Goal: Task Accomplishment & Management: Manage account settings

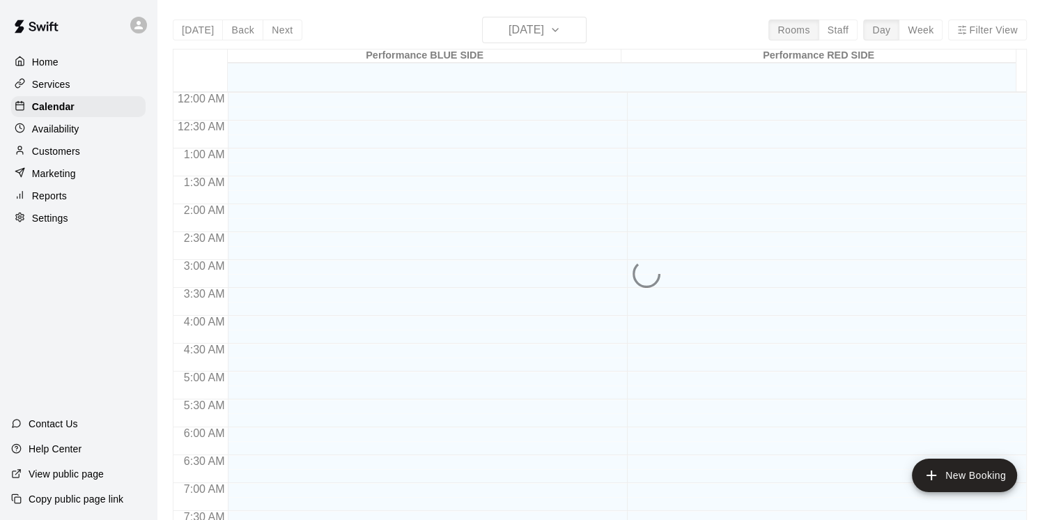
scroll to position [851, 0]
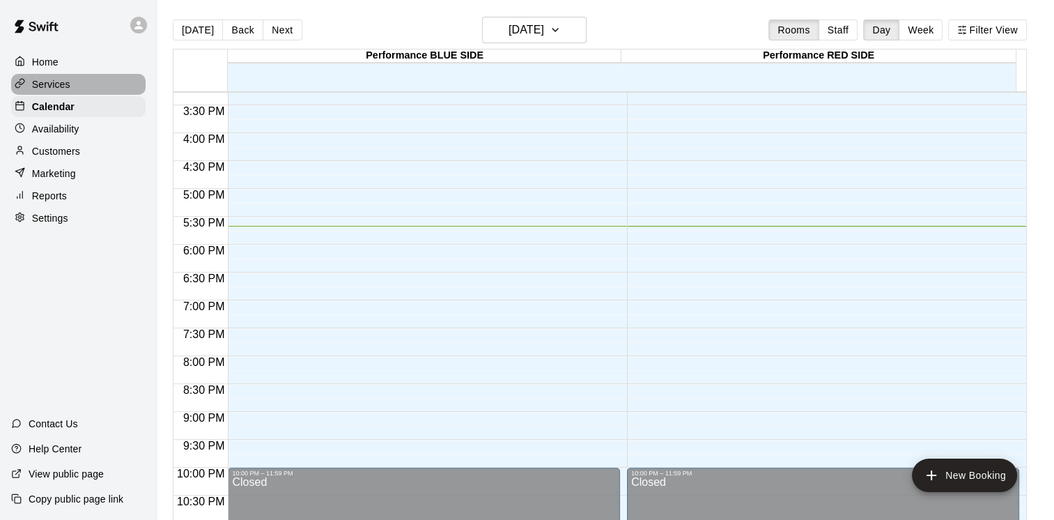
click at [54, 88] on p "Services" at bounding box center [51, 84] width 38 height 14
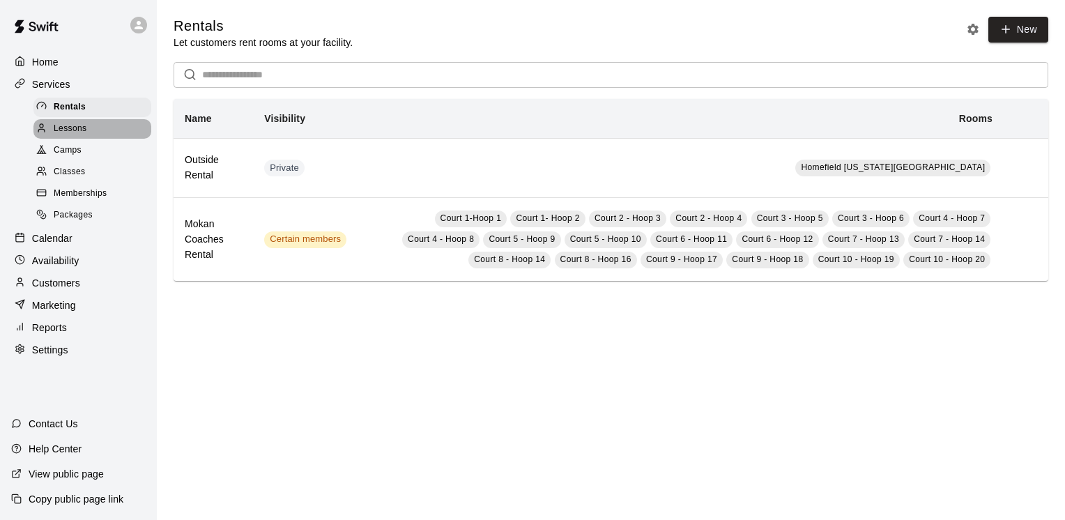
click at [77, 132] on span "Lessons" at bounding box center [70, 129] width 33 height 14
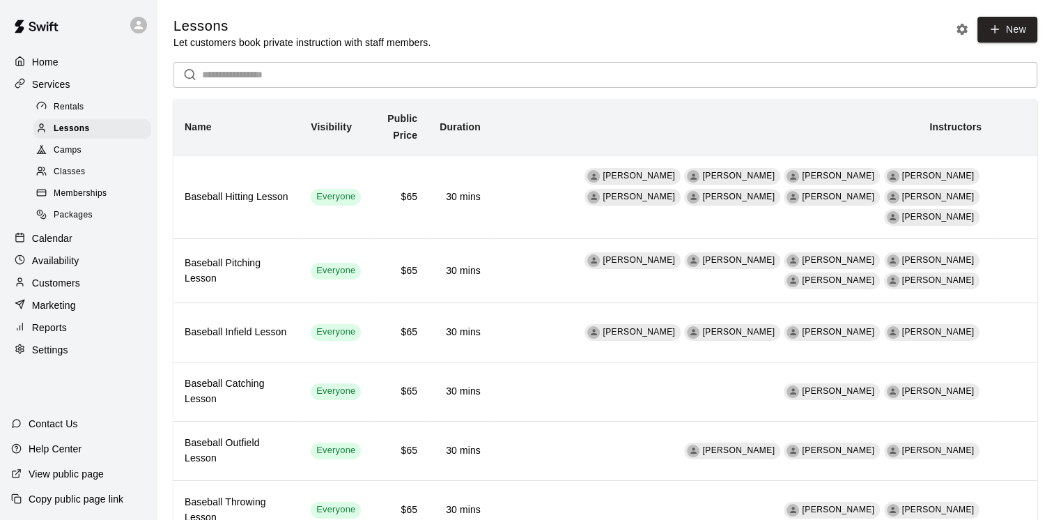
click at [74, 150] on span "Camps" at bounding box center [68, 151] width 28 height 14
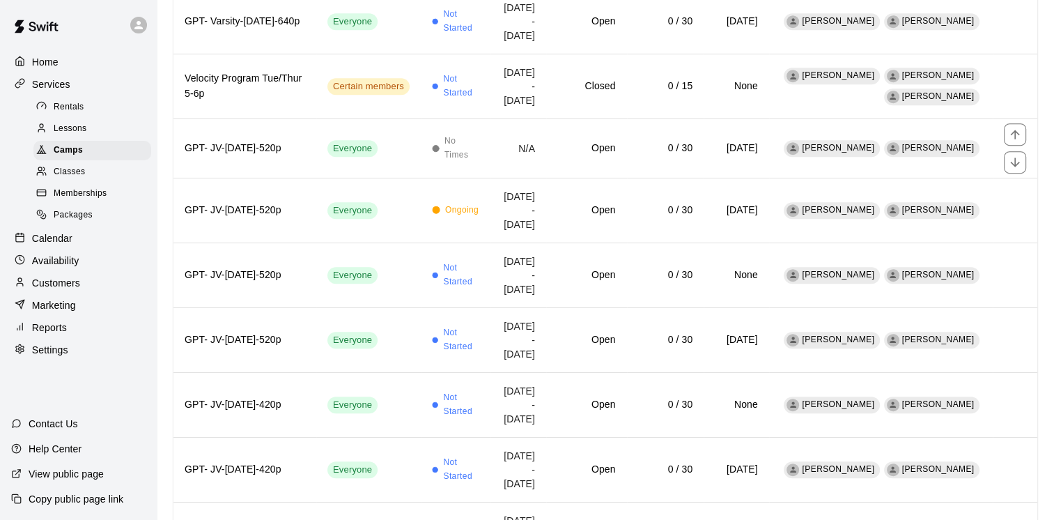
scroll to position [738, 0]
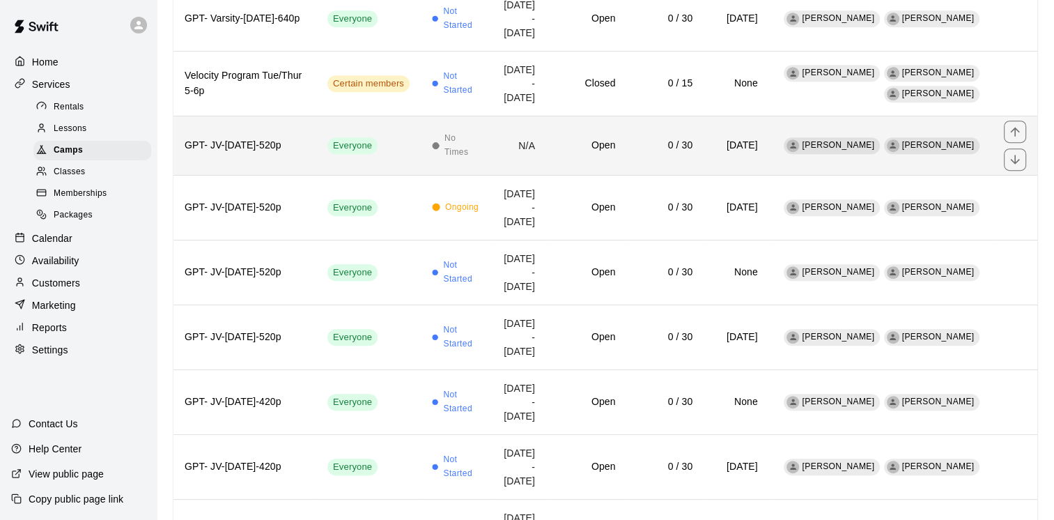
click at [290, 153] on h6 "GPT- JV-[DATE]-520p" at bounding box center [245, 145] width 121 height 15
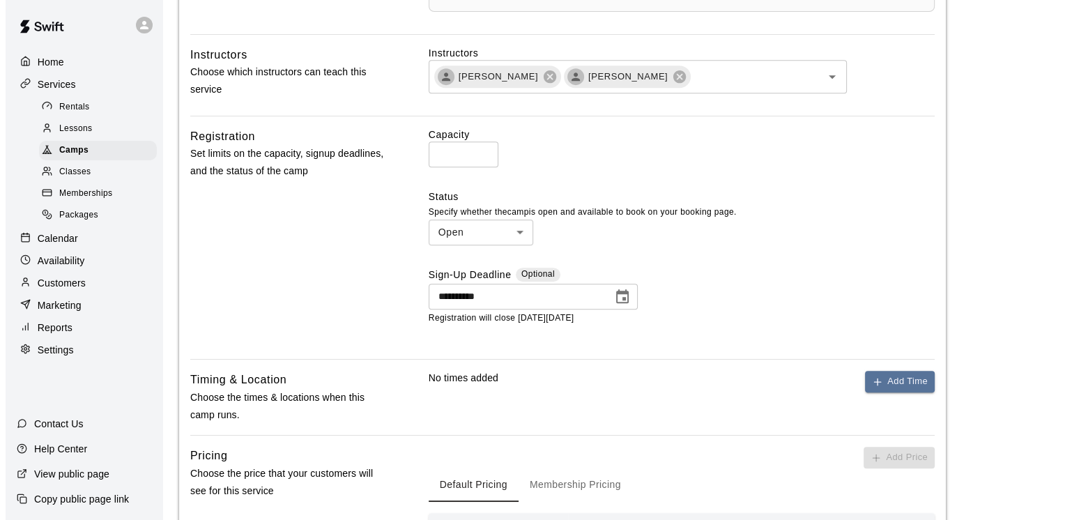
scroll to position [626, 0]
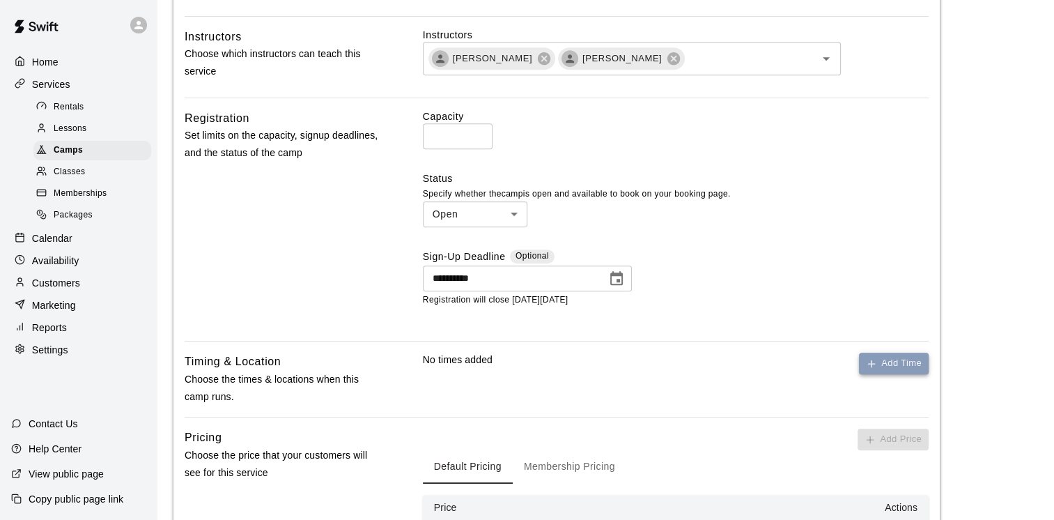
click at [899, 367] on button "Add Time" at bounding box center [894, 364] width 70 height 22
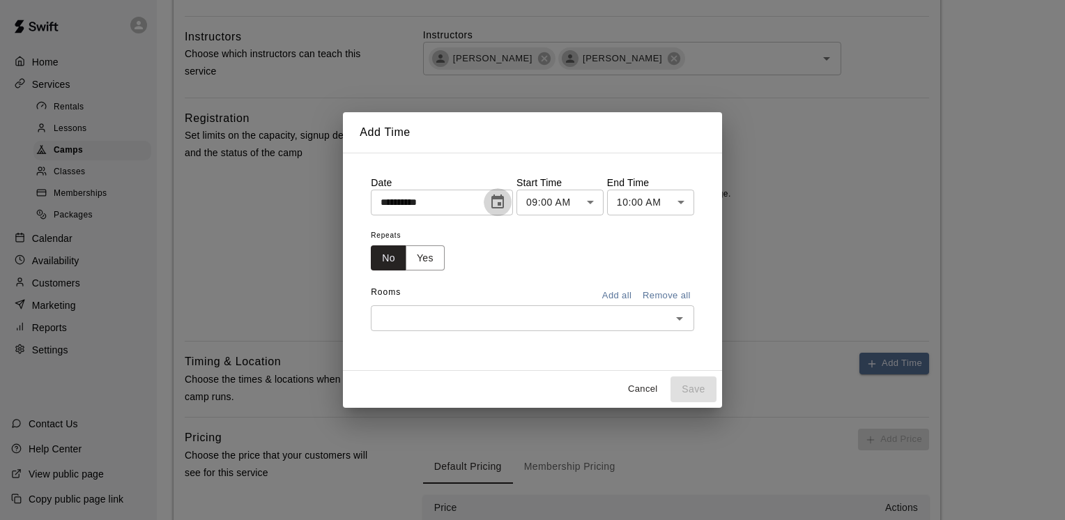
click at [506, 202] on icon "Choose date, selected date is Oct 15, 2025" at bounding box center [497, 202] width 17 height 17
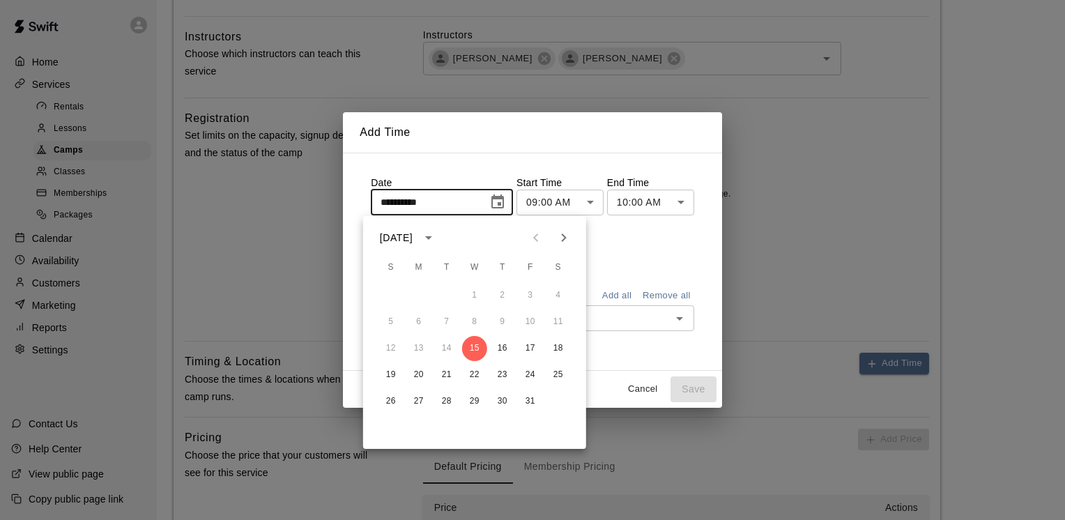
click at [641, 261] on div "Repeats No Yes" at bounding box center [532, 248] width 323 height 44
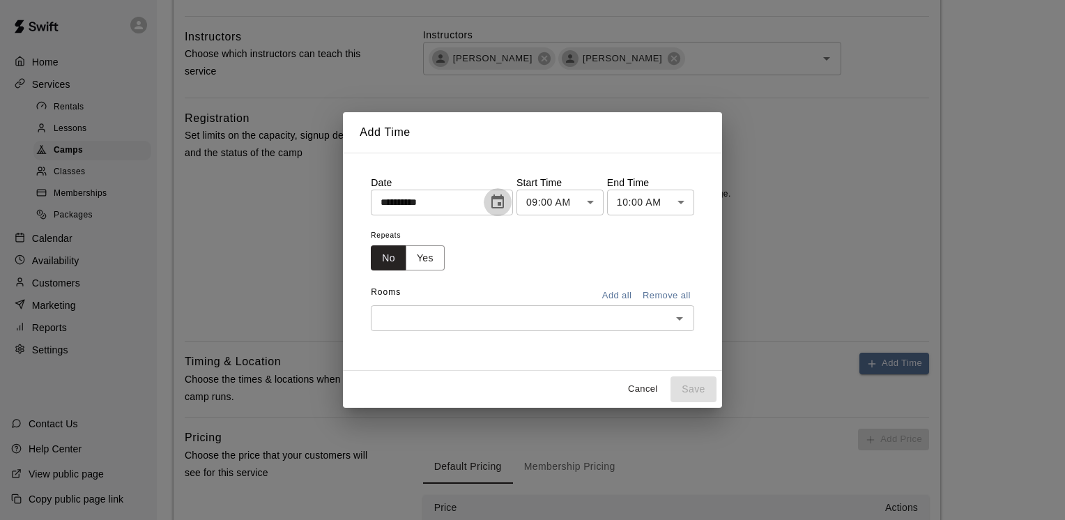
click at [503, 206] on icon "Choose date, selected date is Oct 15, 2025" at bounding box center [497, 202] width 17 height 17
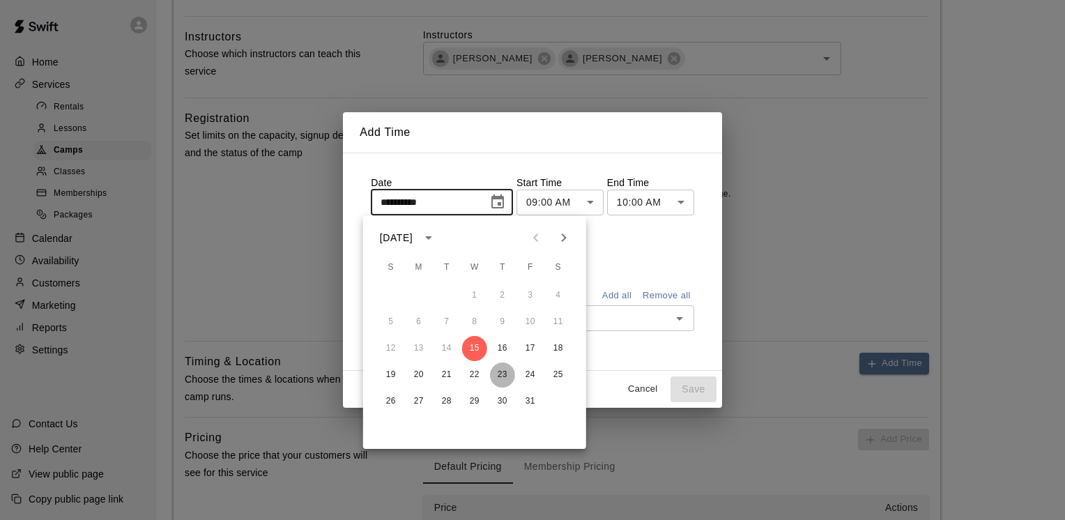
click at [504, 373] on button "23" at bounding box center [502, 374] width 25 height 25
type input "**********"
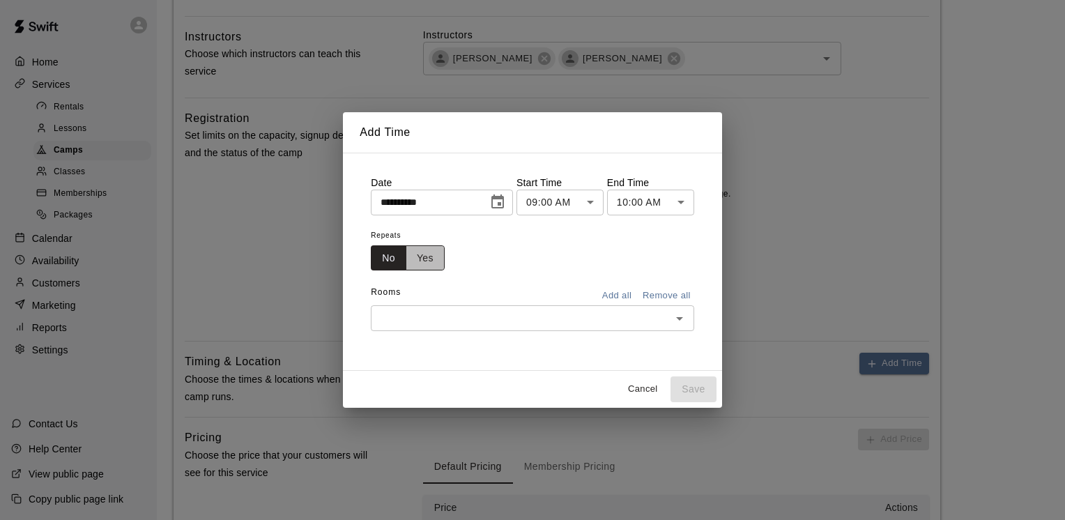
click at [428, 256] on button "Yes" at bounding box center [424, 258] width 39 height 26
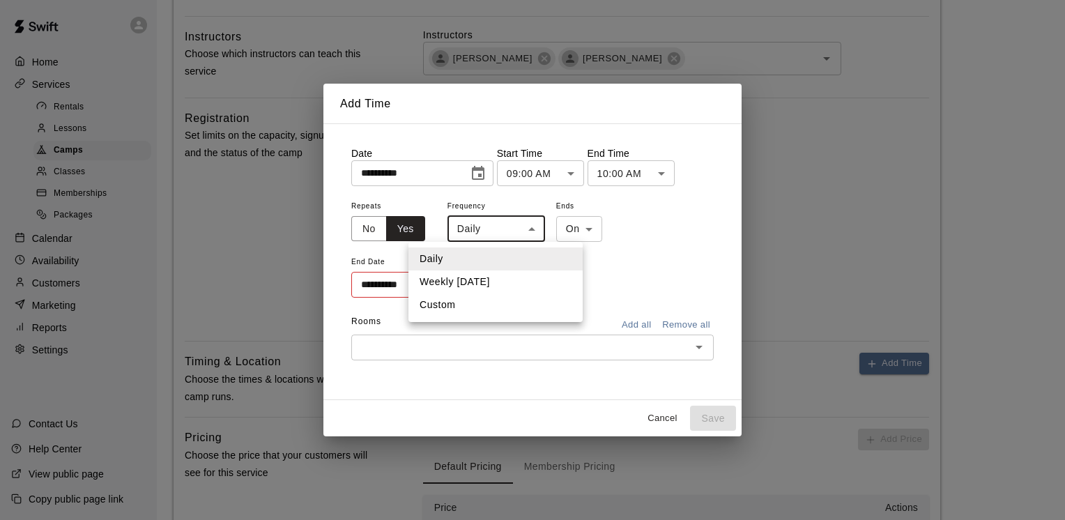
click at [530, 225] on body "**********" at bounding box center [532, 179] width 1065 height 1611
click at [490, 281] on li "Weekly [DATE]" at bounding box center [495, 281] width 174 height 23
type input "******"
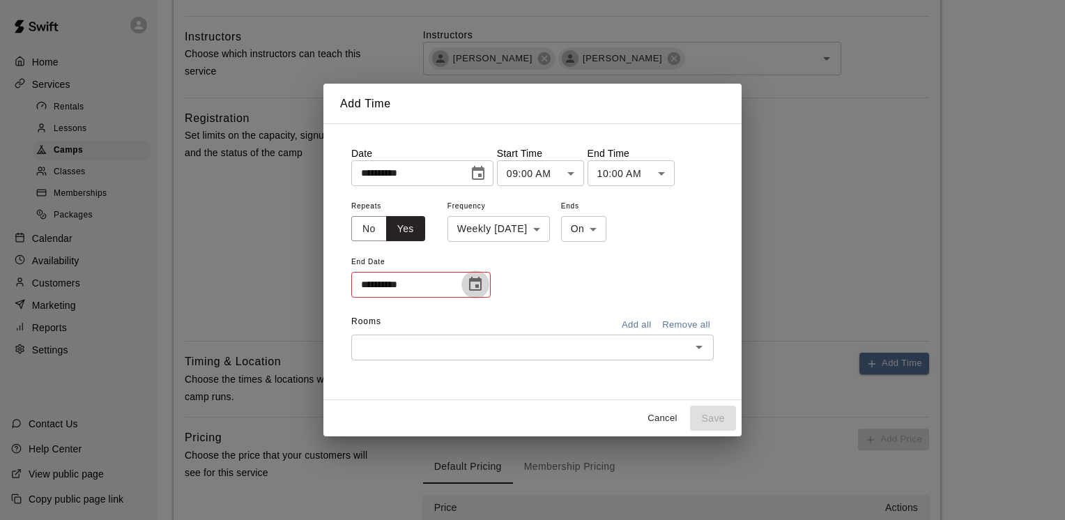
click at [477, 283] on icon "Choose date" at bounding box center [475, 284] width 17 height 17
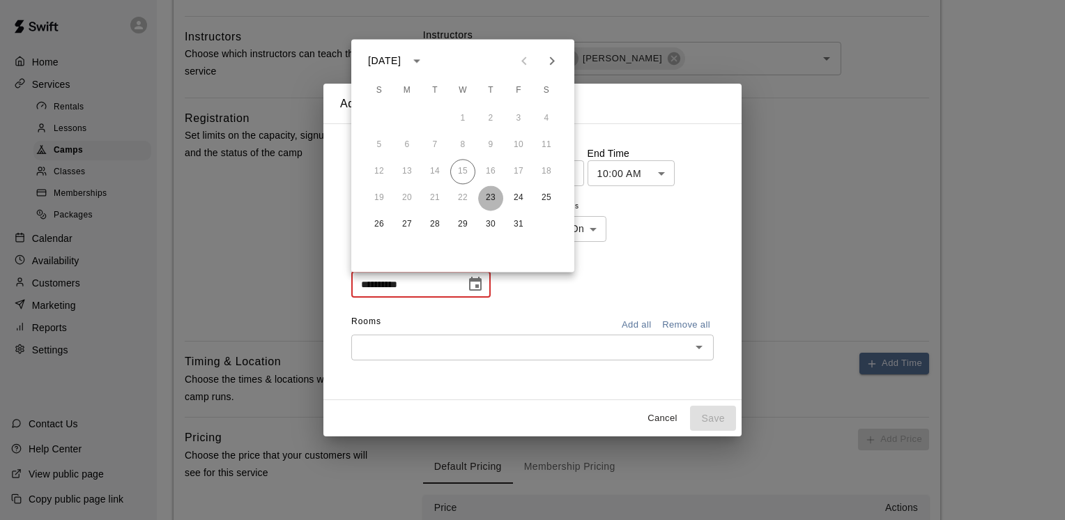
click at [491, 201] on button "23" at bounding box center [490, 197] width 25 height 25
type input "**********"
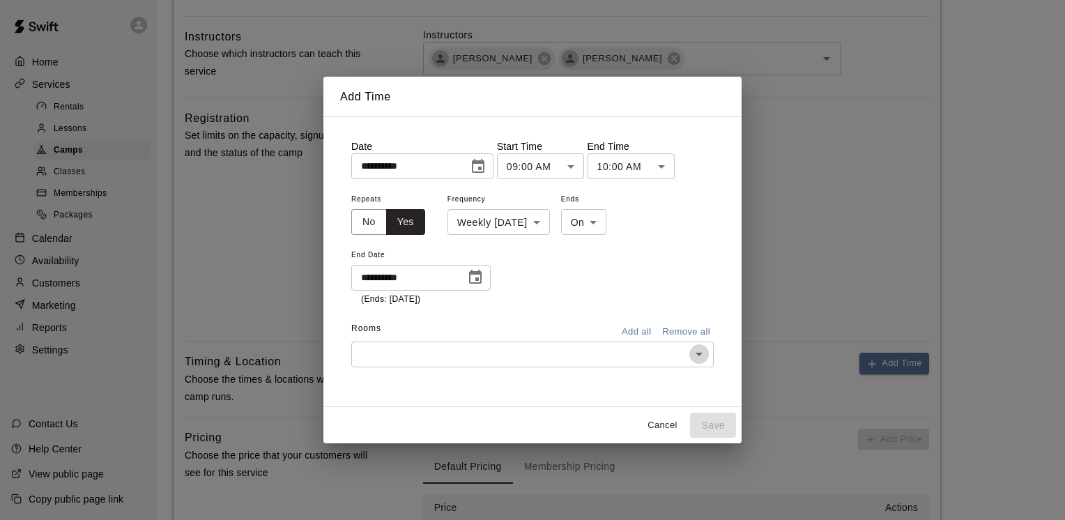
click at [694, 353] on icon "Open" at bounding box center [698, 354] width 17 height 17
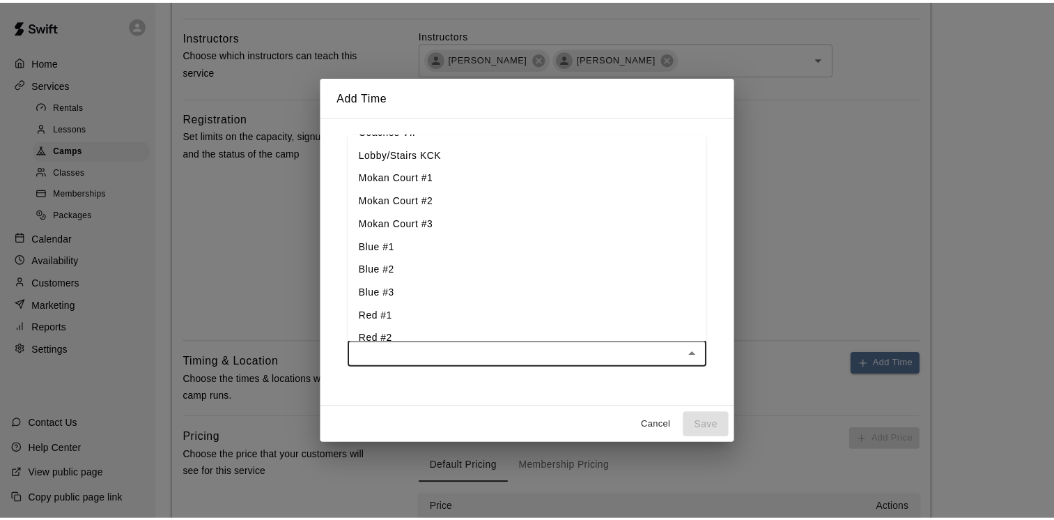
scroll to position [1872, 0]
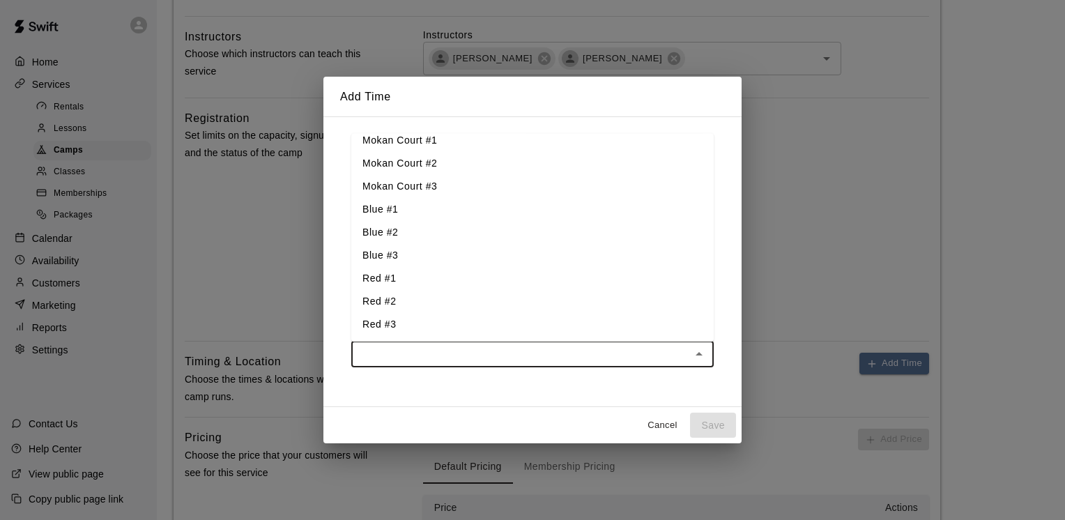
click at [434, 297] on li "Red #2" at bounding box center [532, 302] width 362 height 23
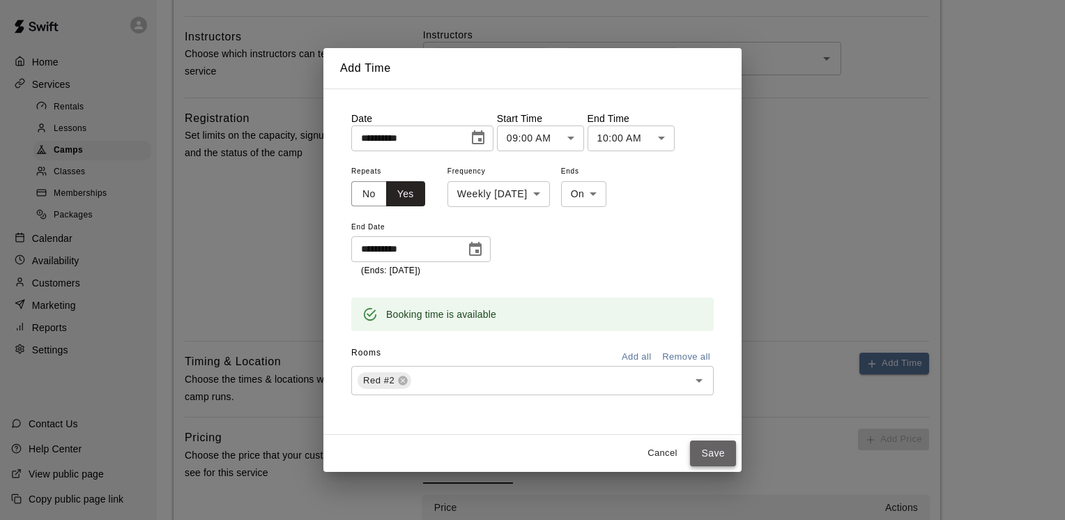
click at [715, 450] on button "Save" at bounding box center [713, 453] width 46 height 26
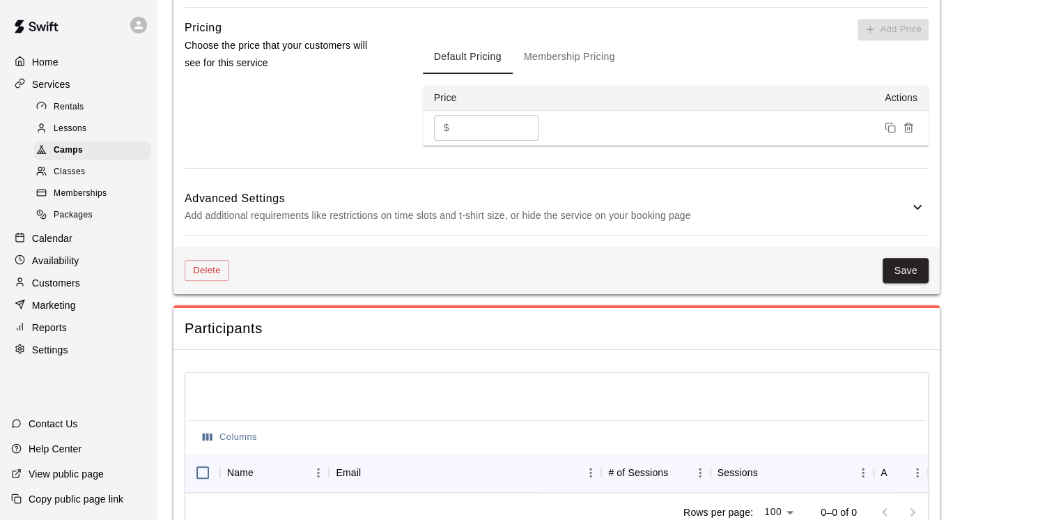
scroll to position [1349, 0]
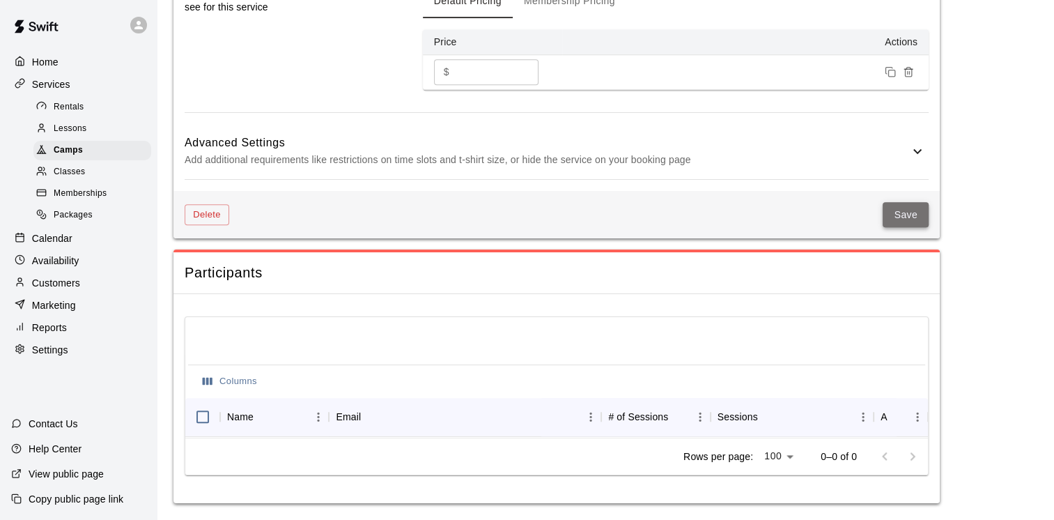
click at [893, 205] on button "Save" at bounding box center [906, 215] width 46 height 26
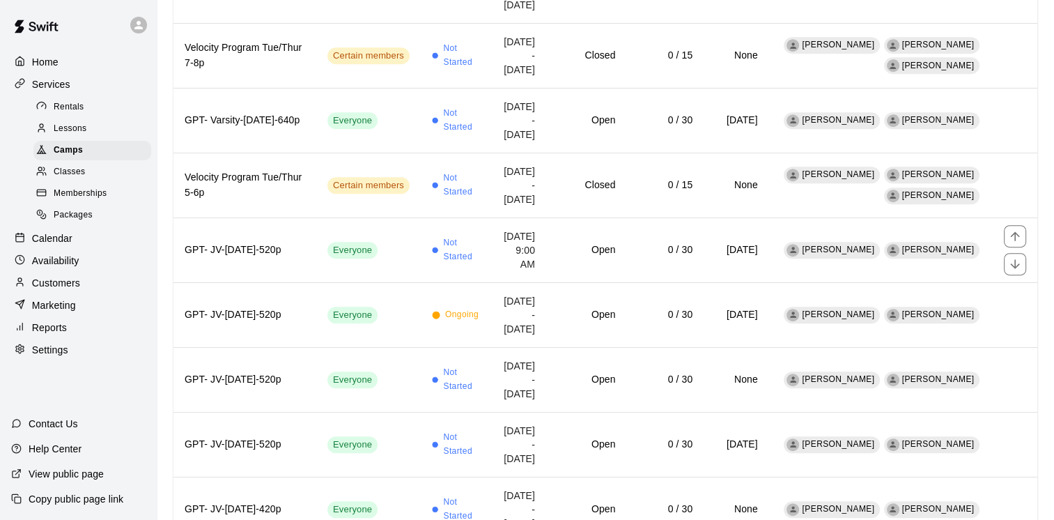
scroll to position [641, 0]
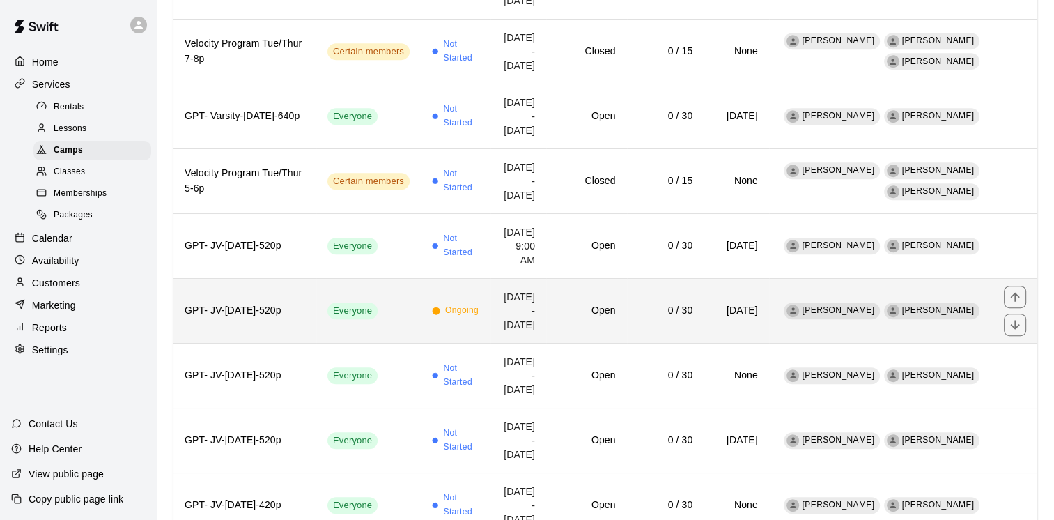
click at [476, 318] on span "Ongoing" at bounding box center [461, 311] width 33 height 14
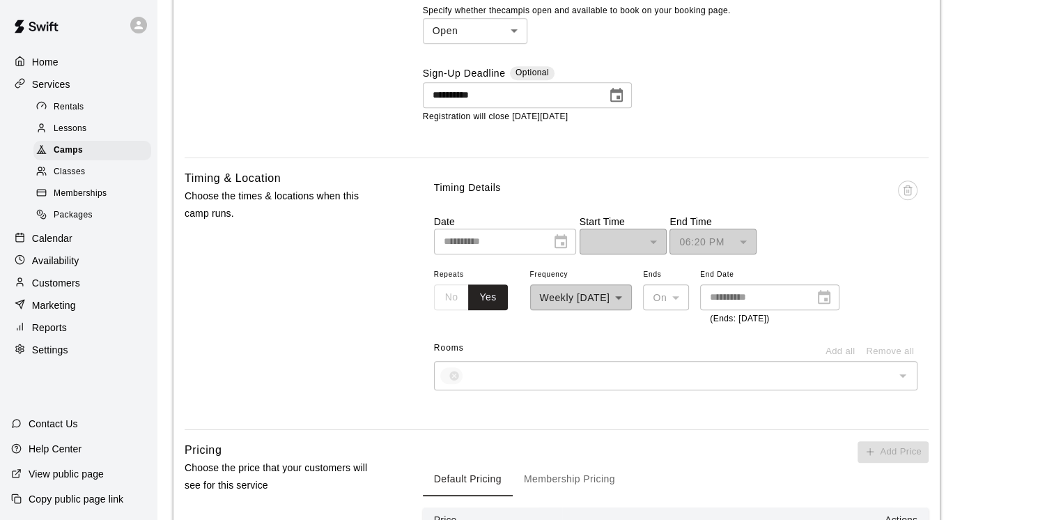
scroll to position [800, 0]
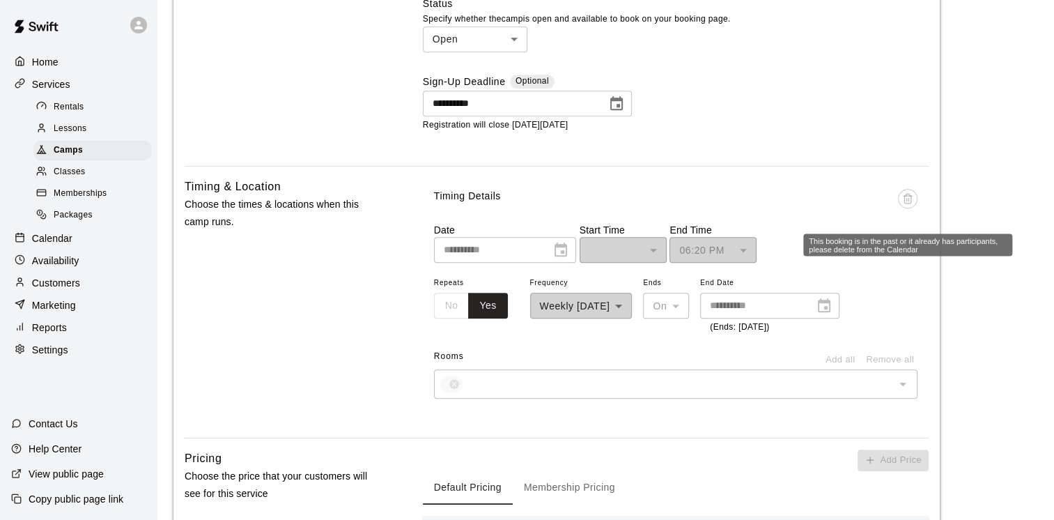
click at [904, 196] on span "This booking is in the past or it already has participants, please delete from …" at bounding box center [908, 206] width 20 height 34
click at [910, 199] on span "This booking is in the past or it already has participants, please delete from …" at bounding box center [908, 206] width 20 height 34
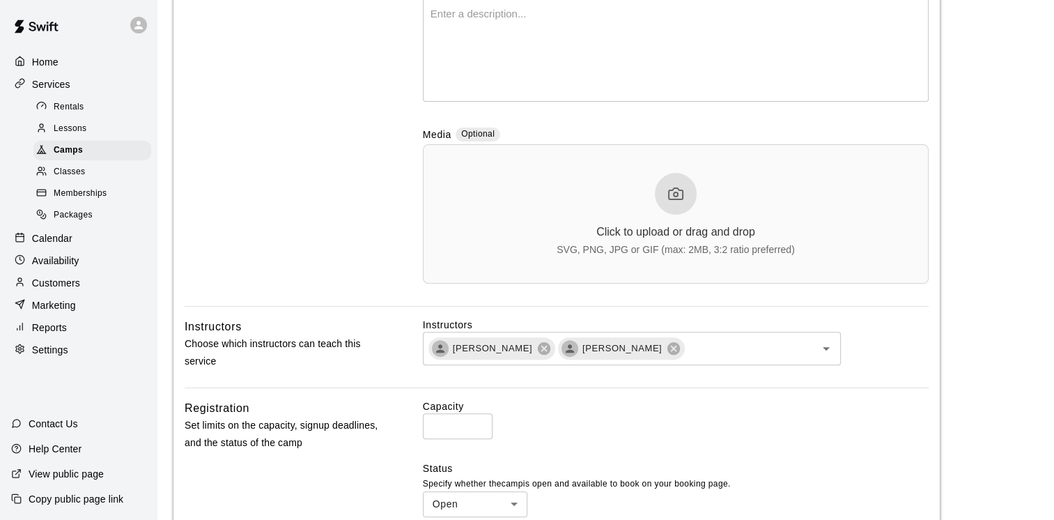
scroll to position [0, 0]
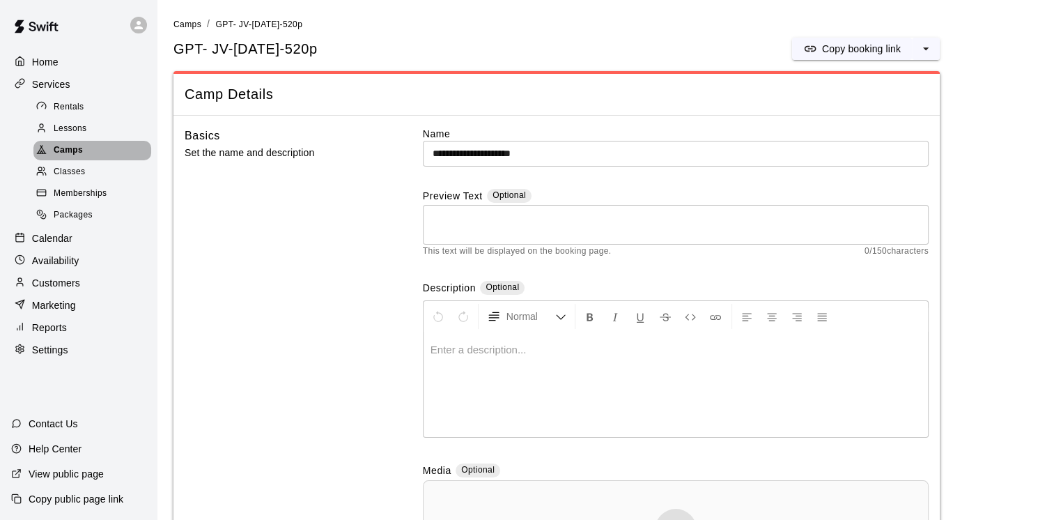
click at [75, 157] on span "Camps" at bounding box center [68, 151] width 29 height 14
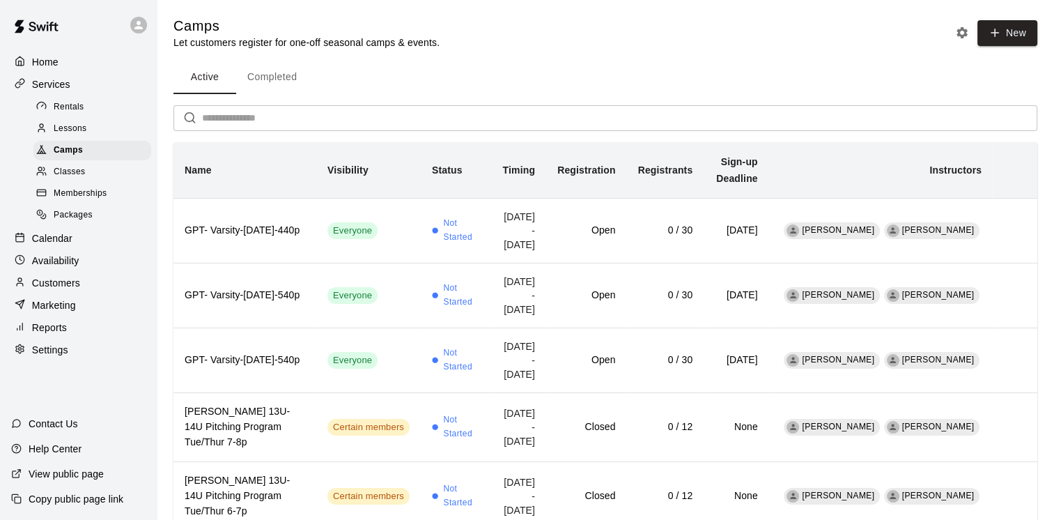
click at [284, 110] on input "text" at bounding box center [619, 118] width 835 height 26
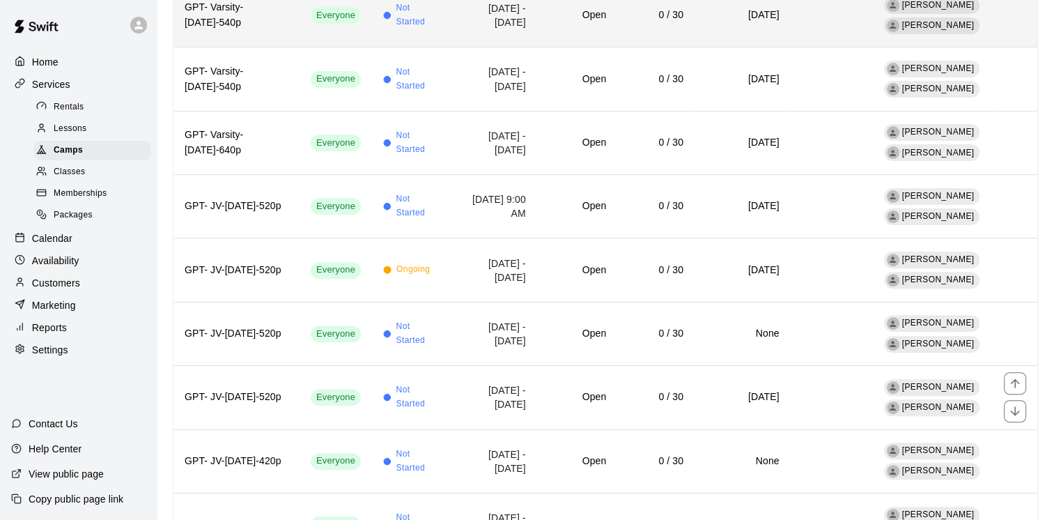
scroll to position [589, 0]
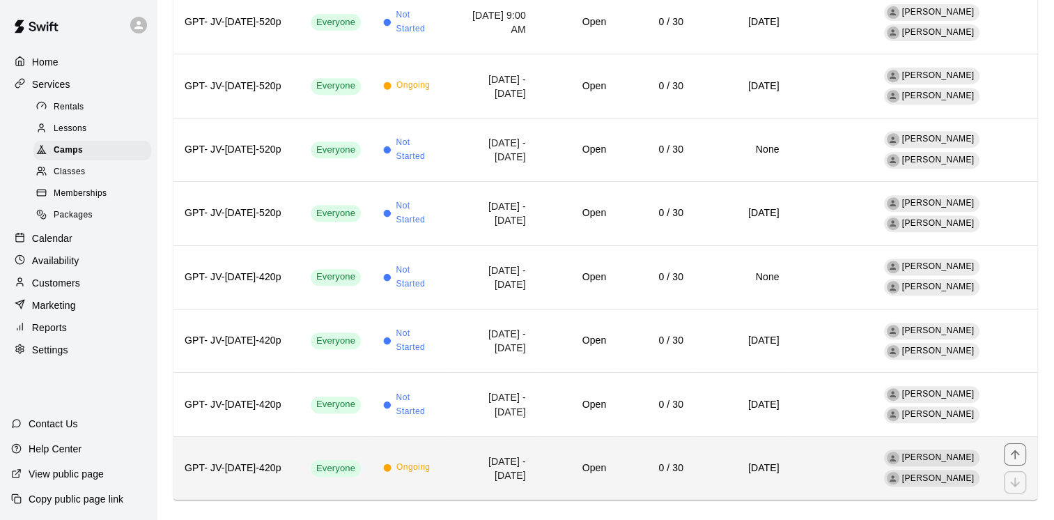
type input "***"
click at [430, 460] on span "Ongoing" at bounding box center [412, 467] width 33 height 14
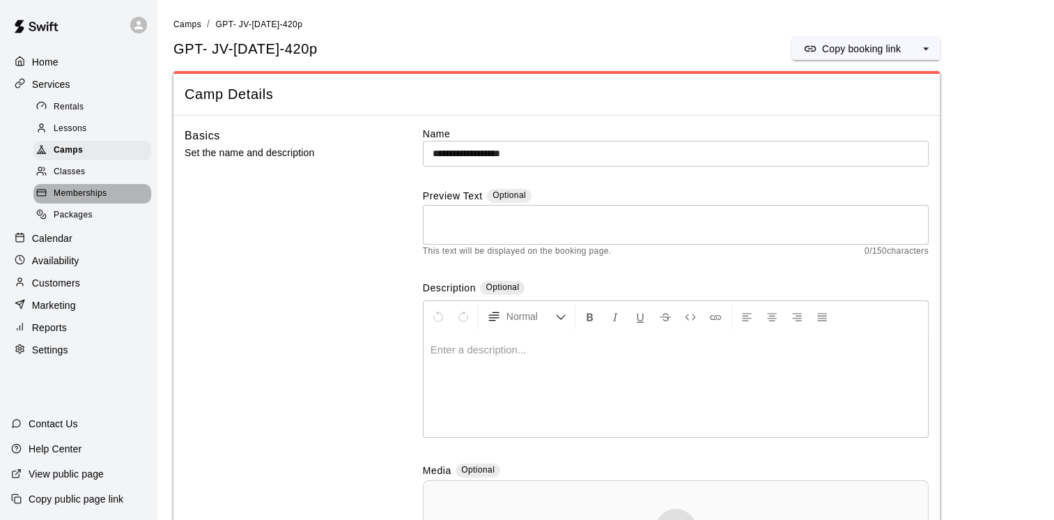
click at [90, 194] on span "Memberships" at bounding box center [80, 194] width 53 height 14
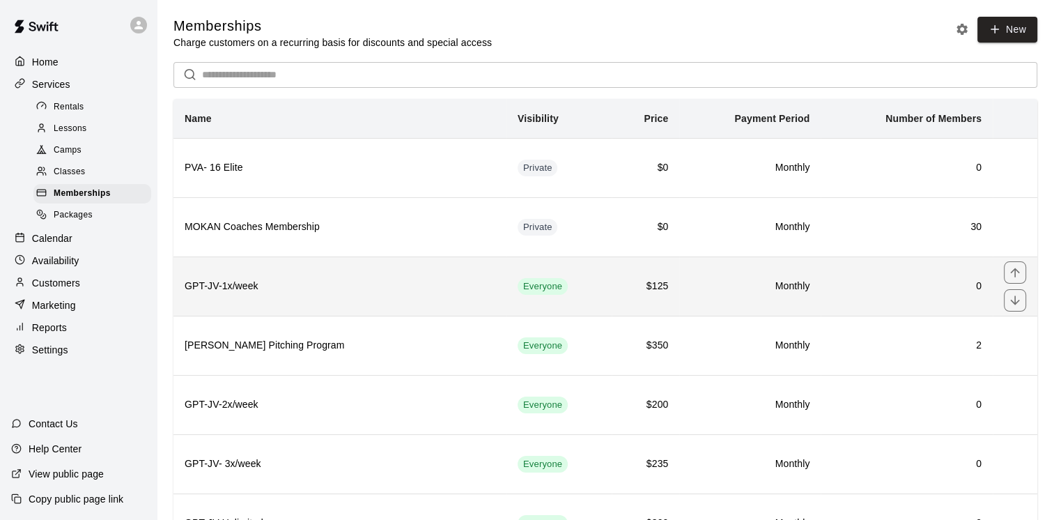
click at [408, 289] on h6 "GPT-JV-1x/week" at bounding box center [340, 286] width 311 height 15
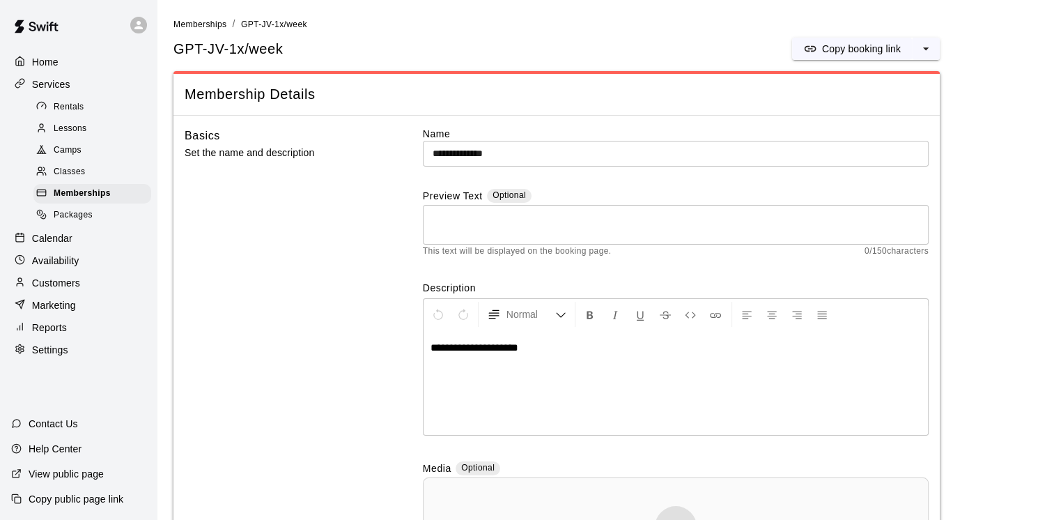
click at [75, 152] on span "Camps" at bounding box center [68, 151] width 28 height 14
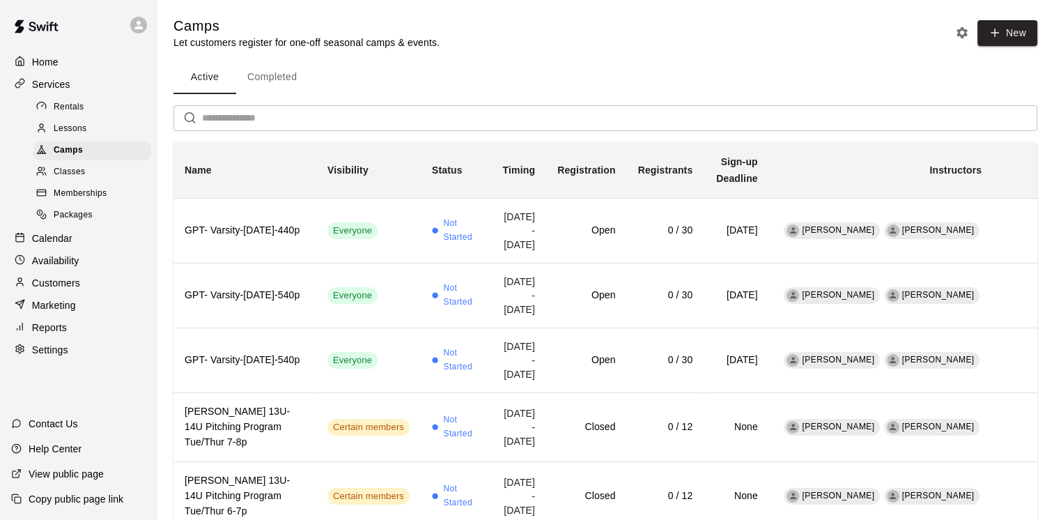
click at [284, 121] on input "text" at bounding box center [619, 118] width 835 height 26
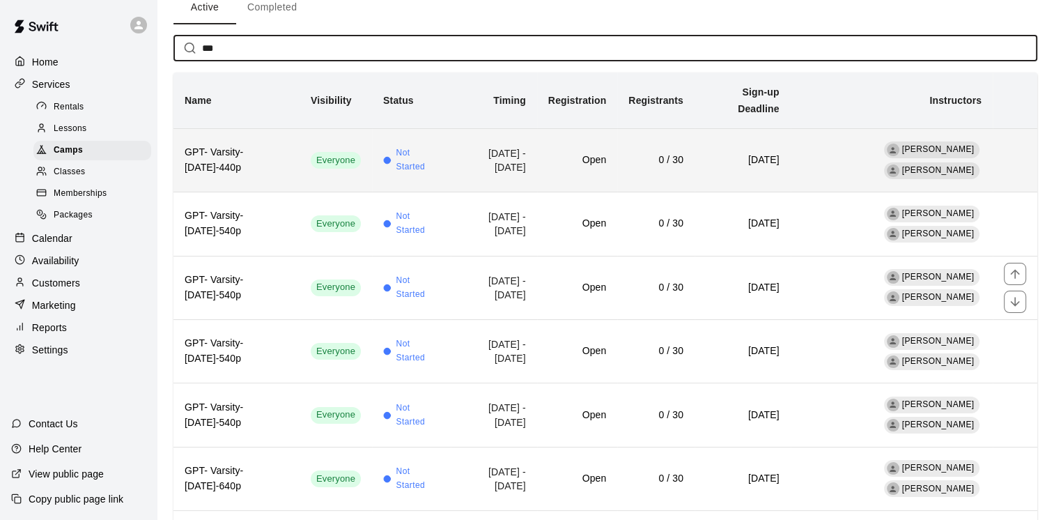
scroll to position [69, 0]
type input "***"
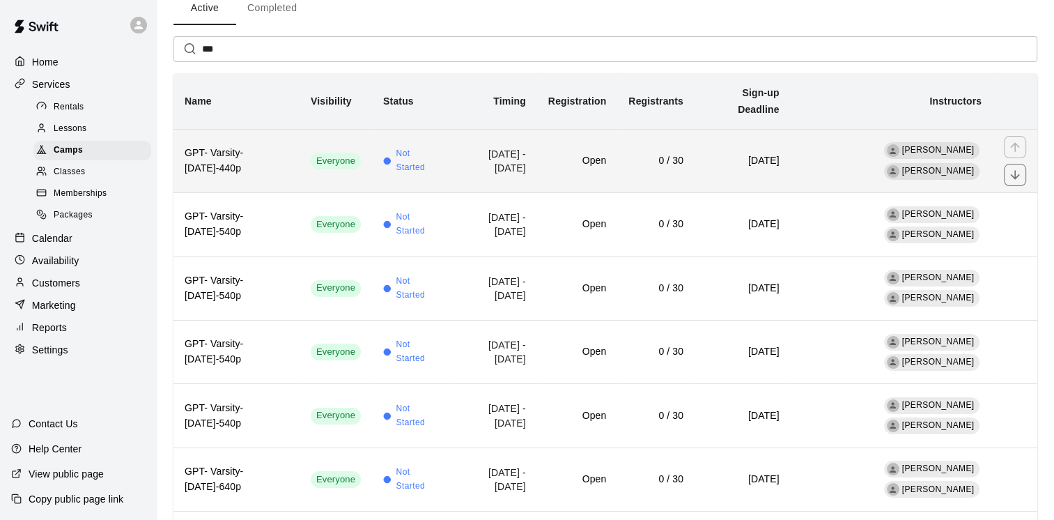
click at [249, 146] on h6 "GPT- Varsity-[DATE]-440p" at bounding box center [237, 161] width 104 height 31
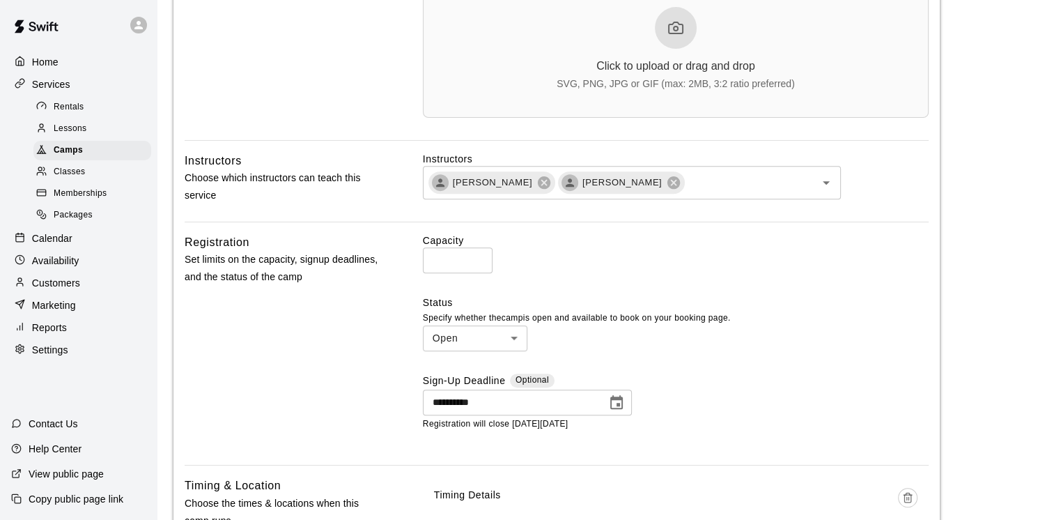
scroll to position [474, 0]
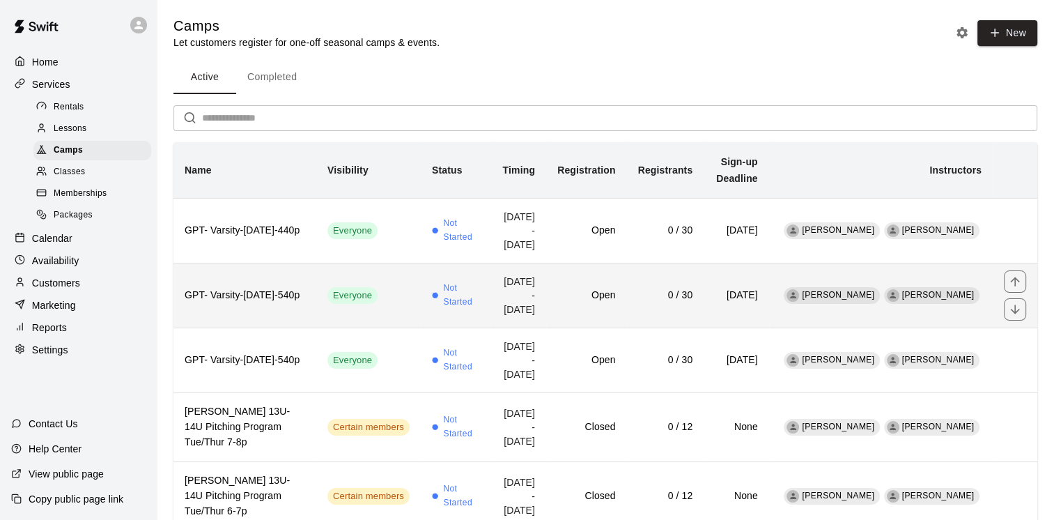
click at [290, 298] on h6 "GPT- Varsity-[DATE]-540p" at bounding box center [245, 295] width 121 height 15
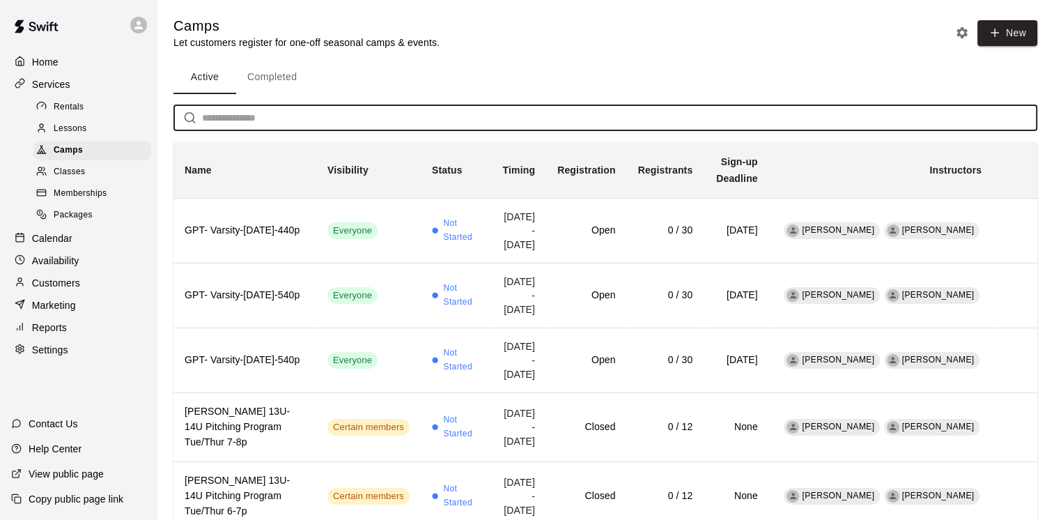
click at [251, 122] on input "text" at bounding box center [619, 118] width 835 height 26
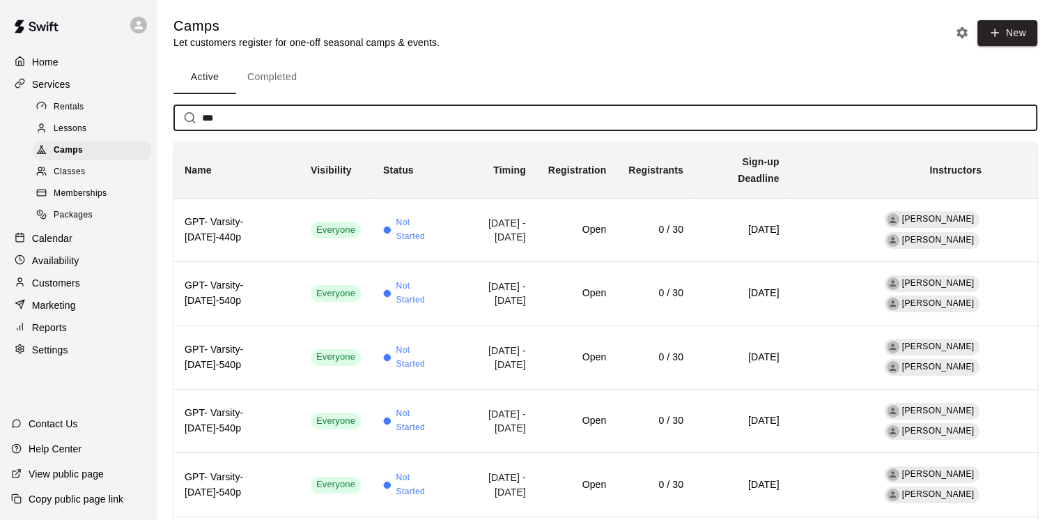
type input "***"
click at [63, 244] on p "Calendar" at bounding box center [52, 238] width 40 height 14
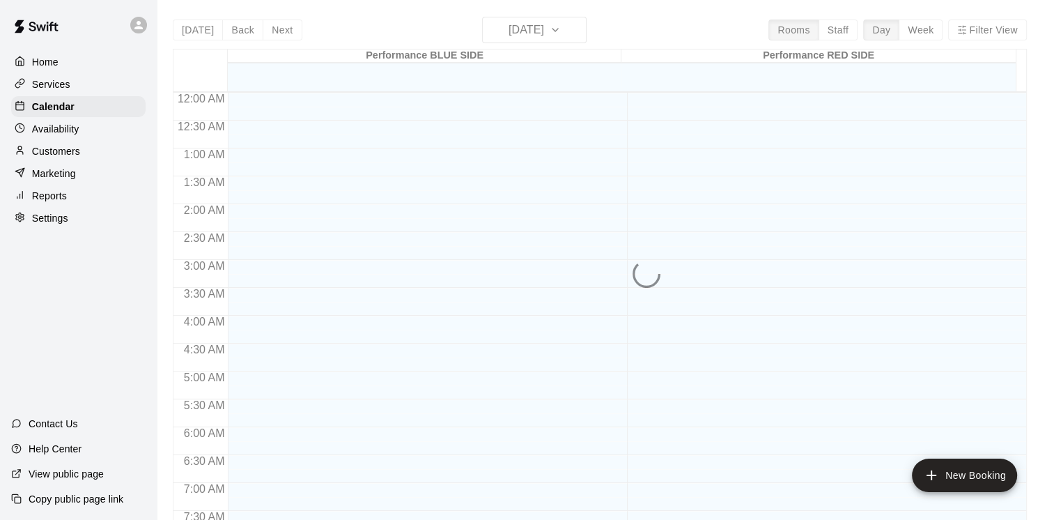
scroll to position [851, 0]
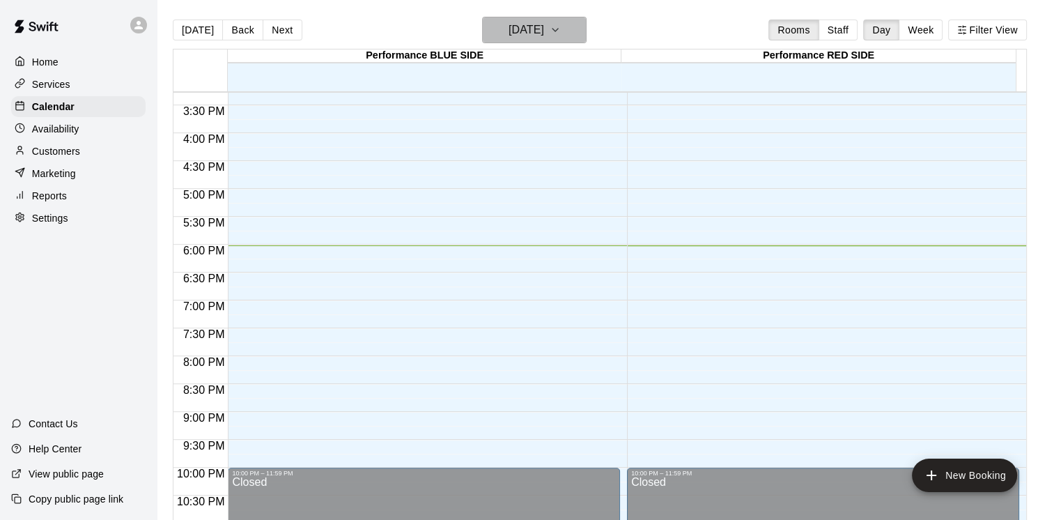
click at [587, 31] on button "[DATE]" at bounding box center [534, 30] width 104 height 26
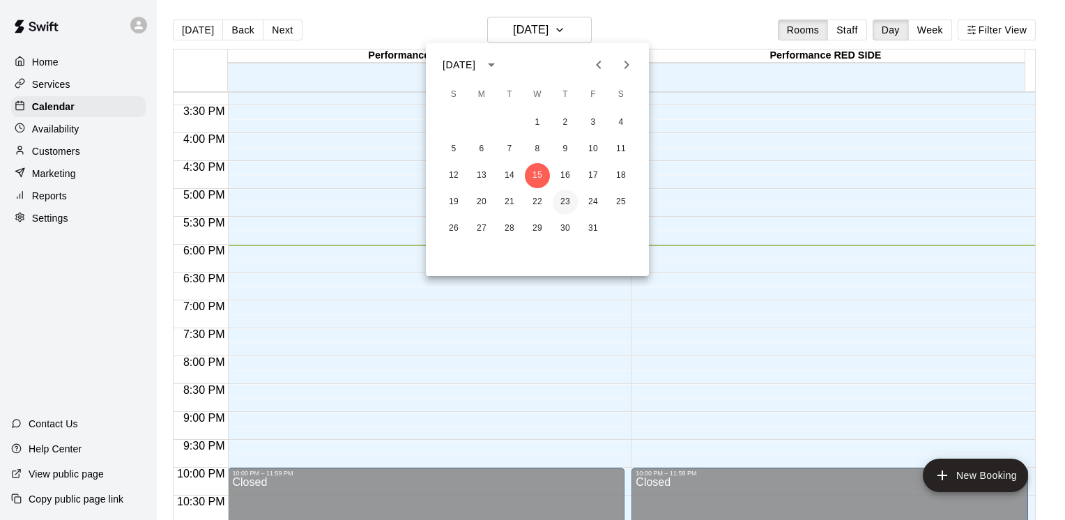
click at [566, 202] on button "23" at bounding box center [564, 201] width 25 height 25
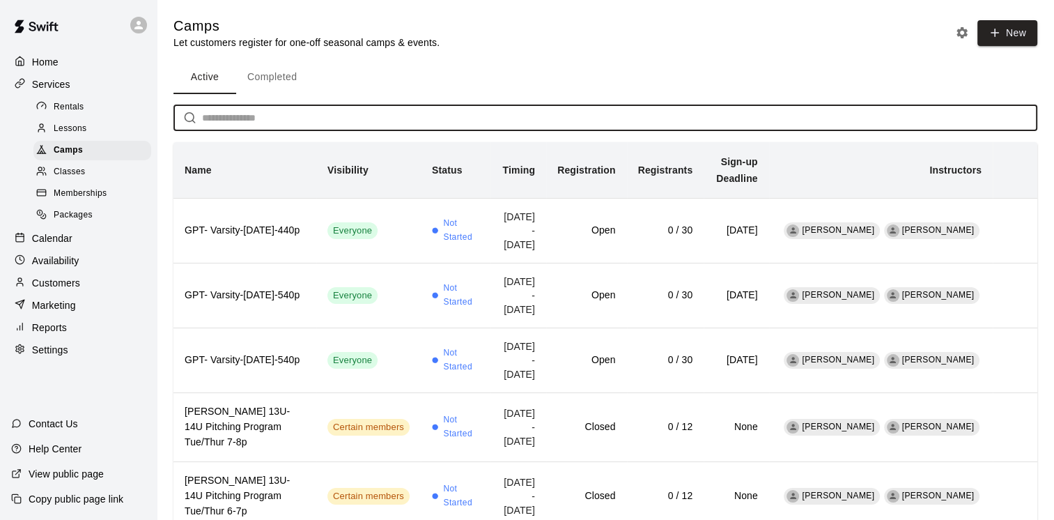
click at [283, 121] on input "text" at bounding box center [619, 118] width 835 height 26
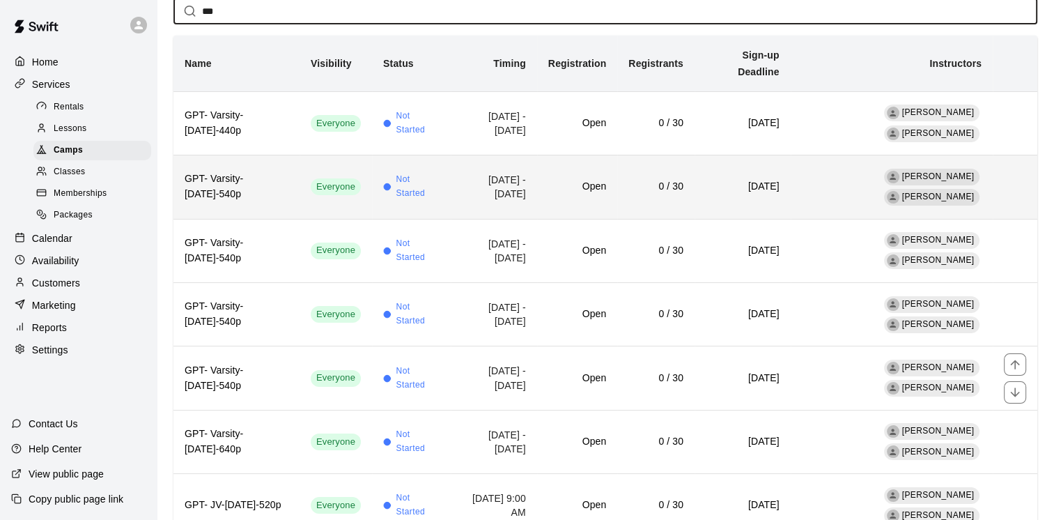
scroll to position [106, 0]
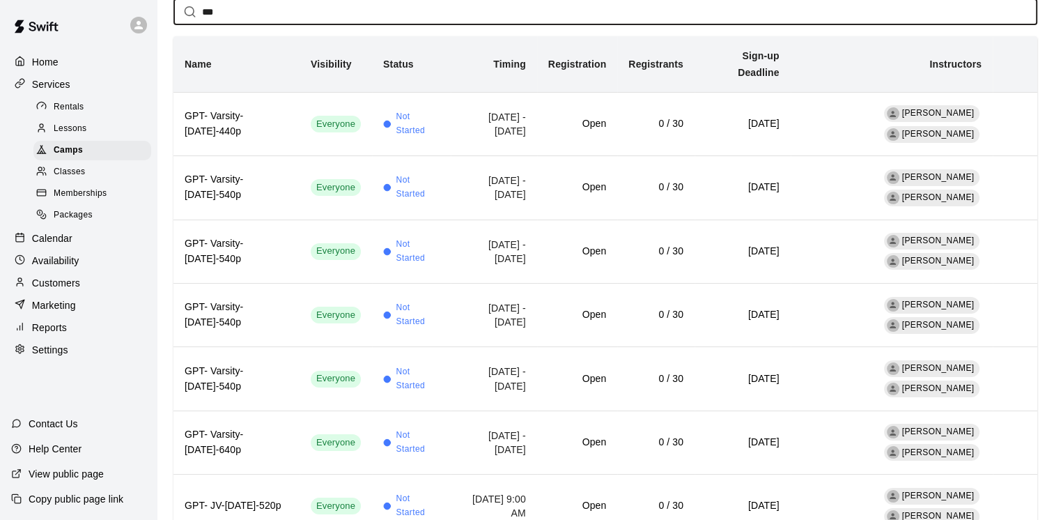
type input "***"
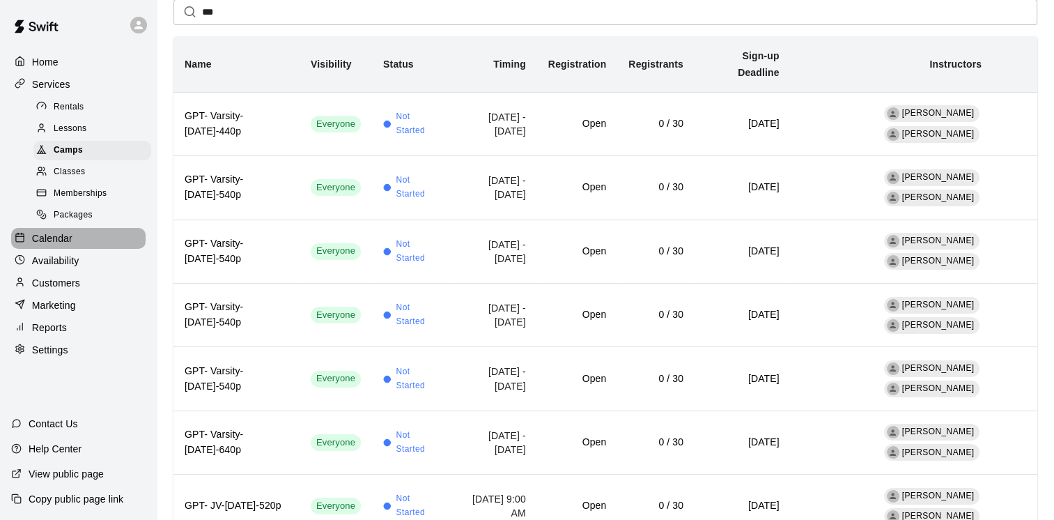
click at [66, 245] on p "Calendar" at bounding box center [52, 238] width 40 height 14
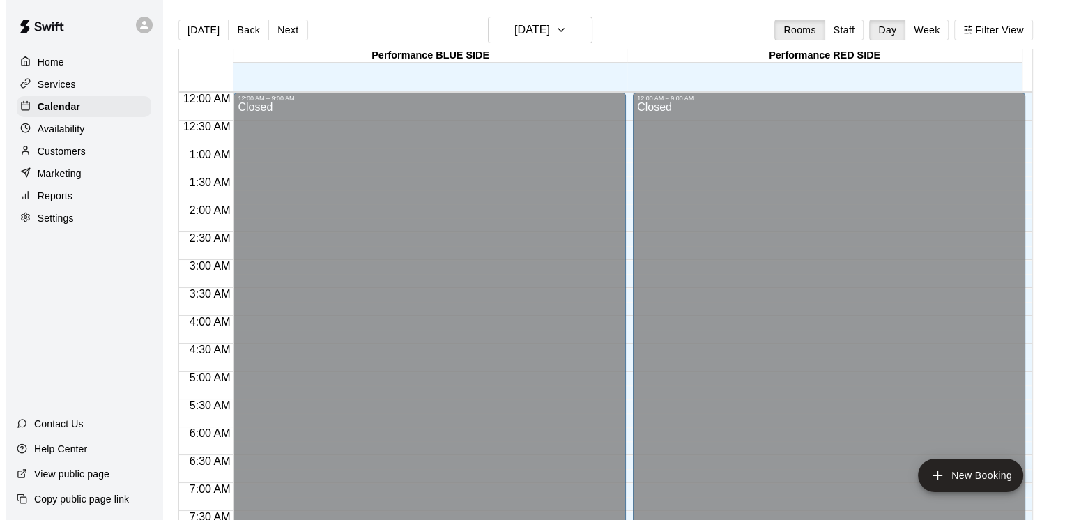
scroll to position [851, 0]
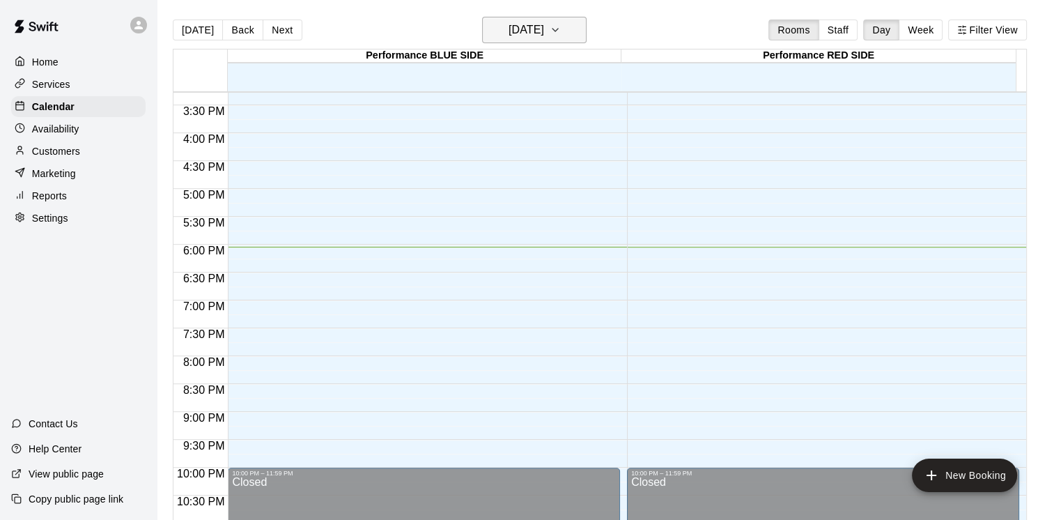
click at [561, 27] on icon "button" at bounding box center [555, 30] width 11 height 17
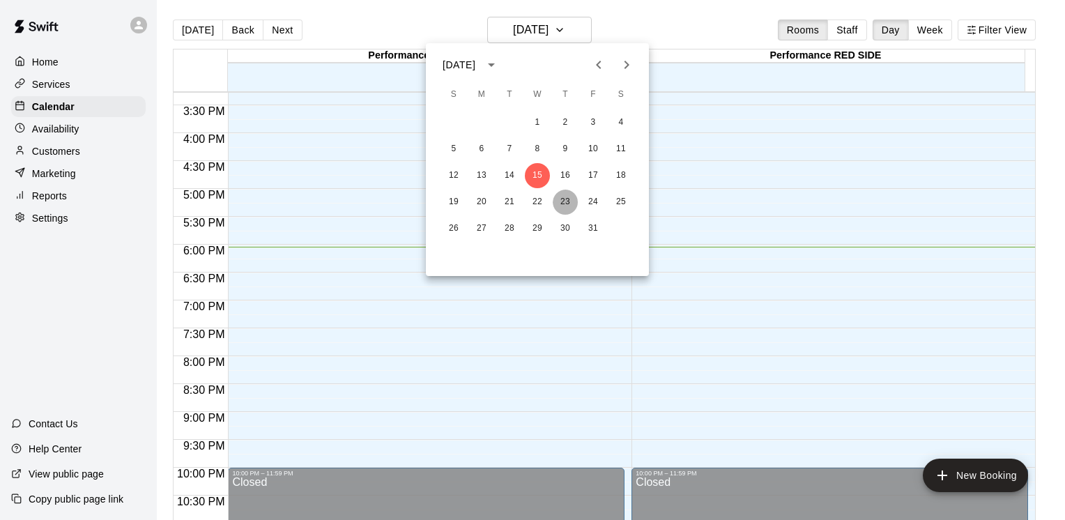
click at [562, 200] on button "23" at bounding box center [564, 201] width 25 height 25
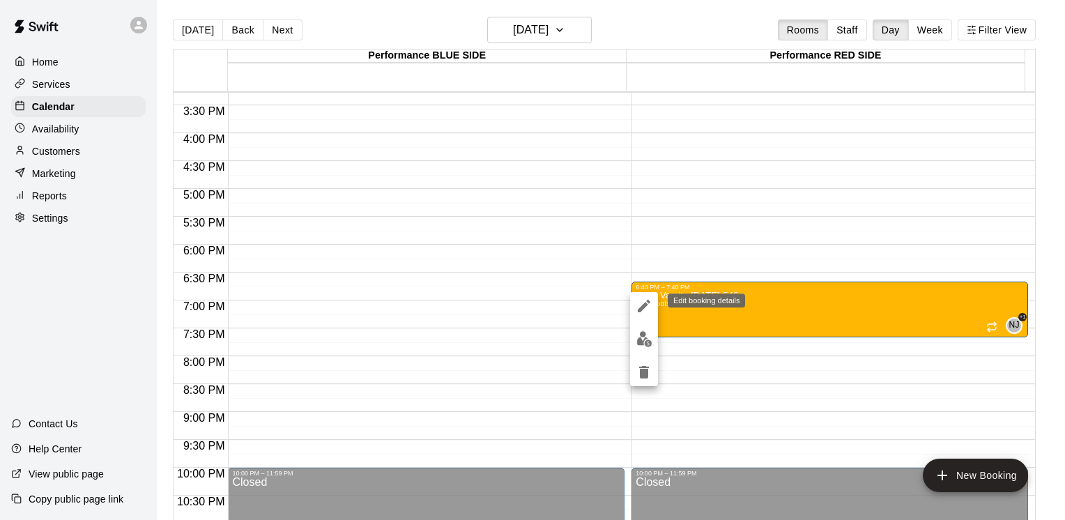
click at [641, 304] on icon "edit" at bounding box center [643, 305] width 17 height 17
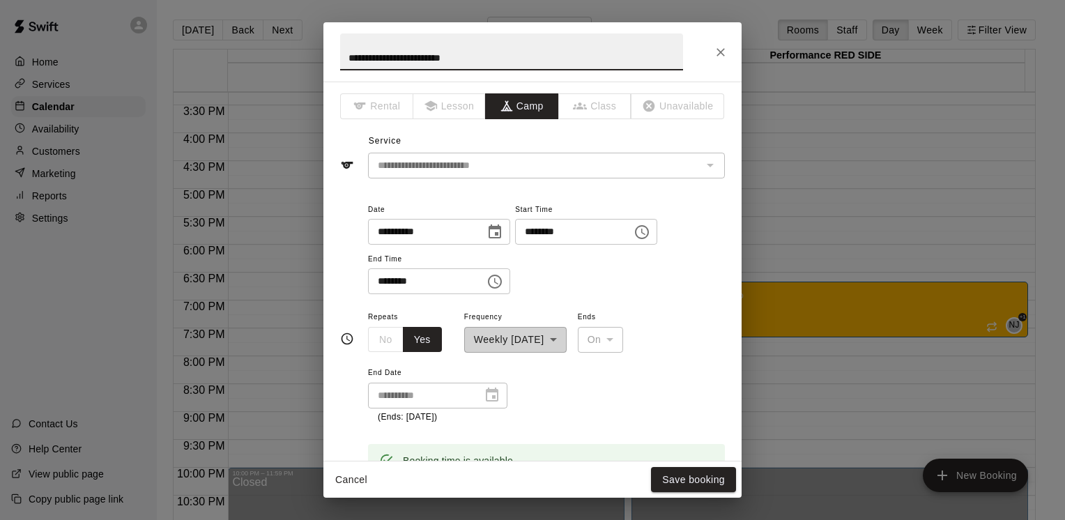
click at [649, 236] on icon "Choose time, selected time is 6:40 PM" at bounding box center [642, 232] width 14 height 14
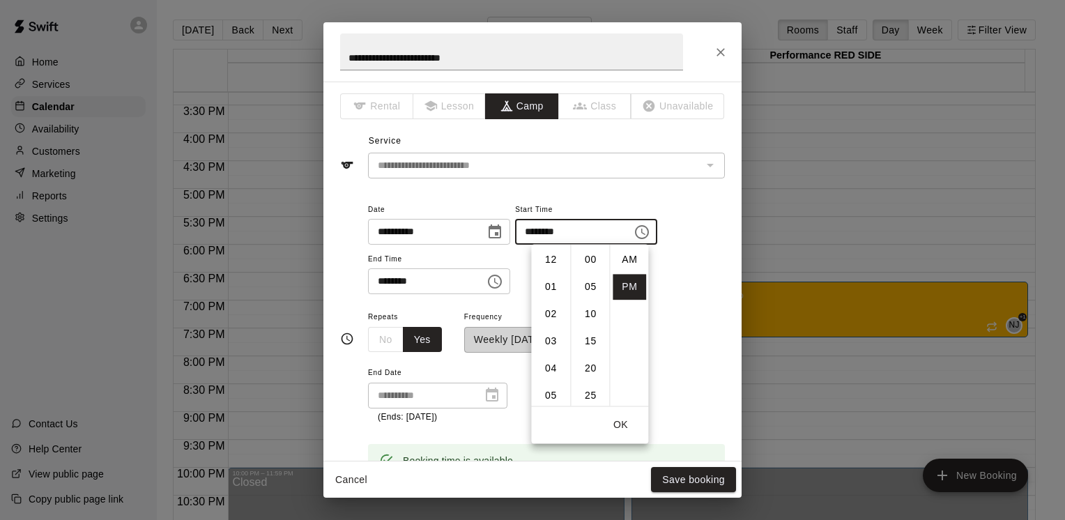
scroll to position [25, 0]
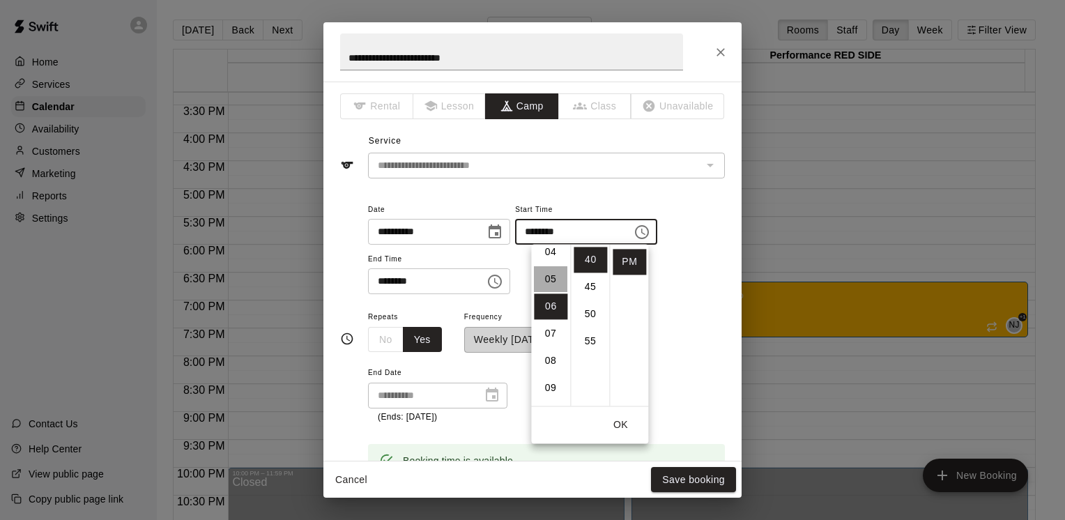
click at [549, 282] on li "05" at bounding box center [550, 279] width 33 height 26
type input "********"
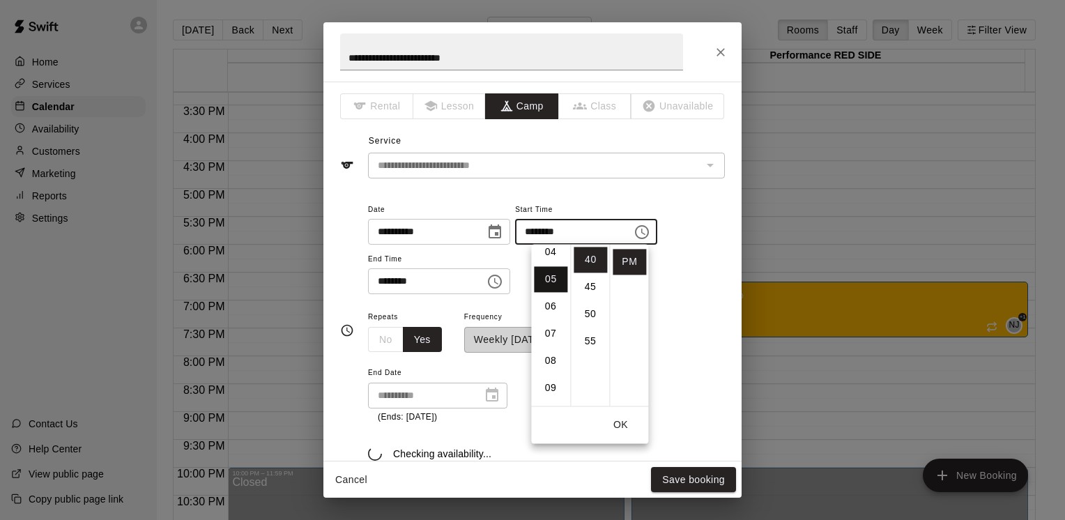
scroll to position [136, 0]
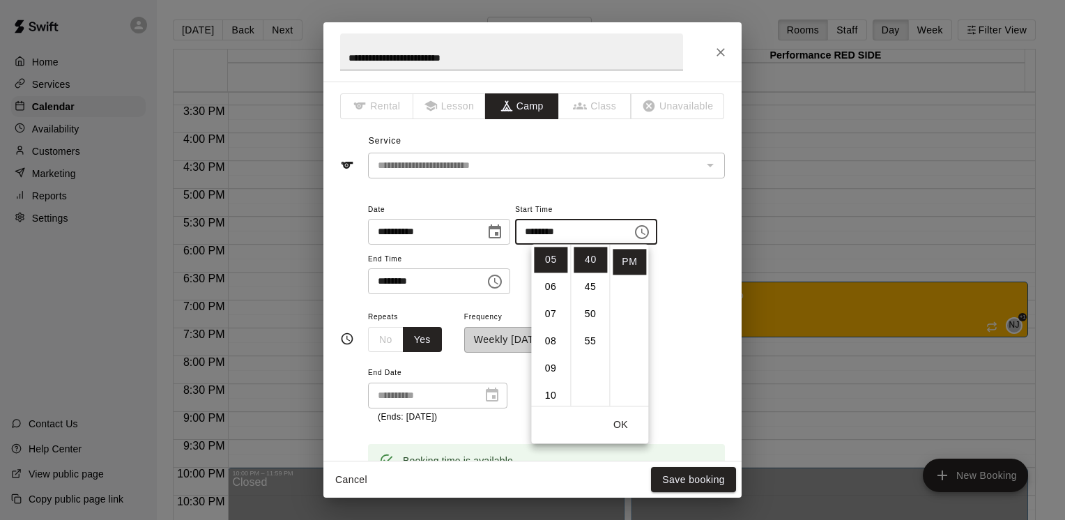
click at [688, 281] on div "**********" at bounding box center [546, 248] width 357 height 94
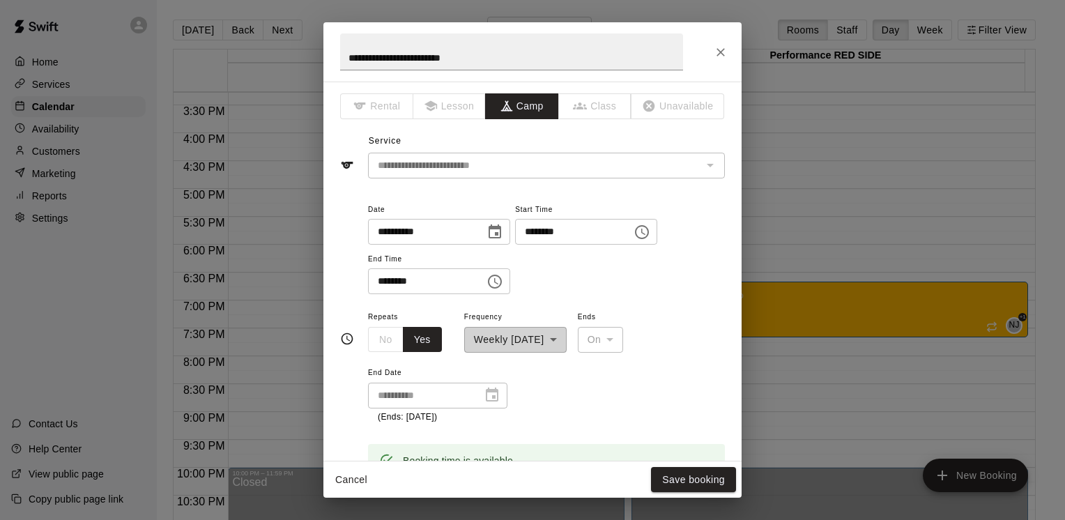
click at [503, 280] on icon "Choose time, selected time is 7:40 PM" at bounding box center [494, 281] width 17 height 17
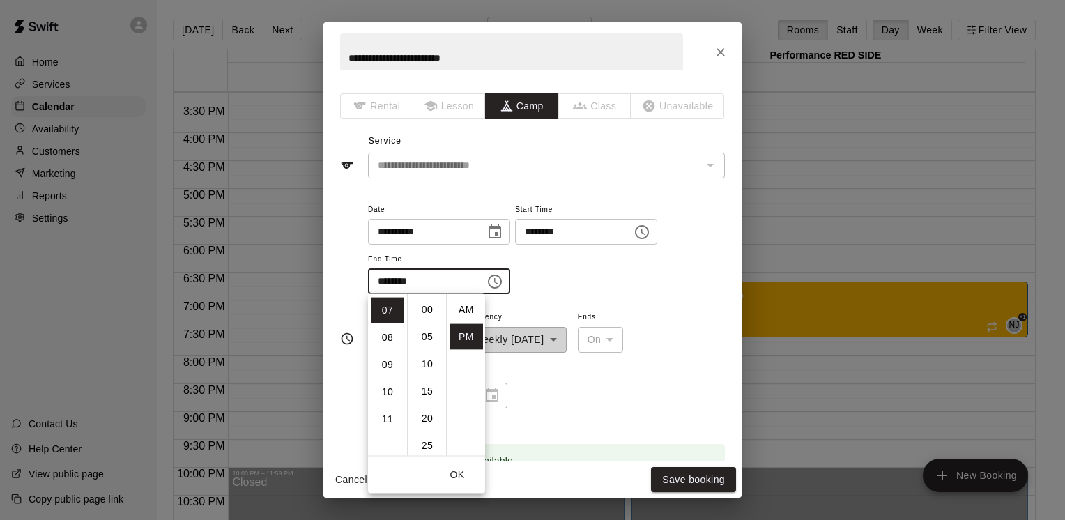
scroll to position [25, 0]
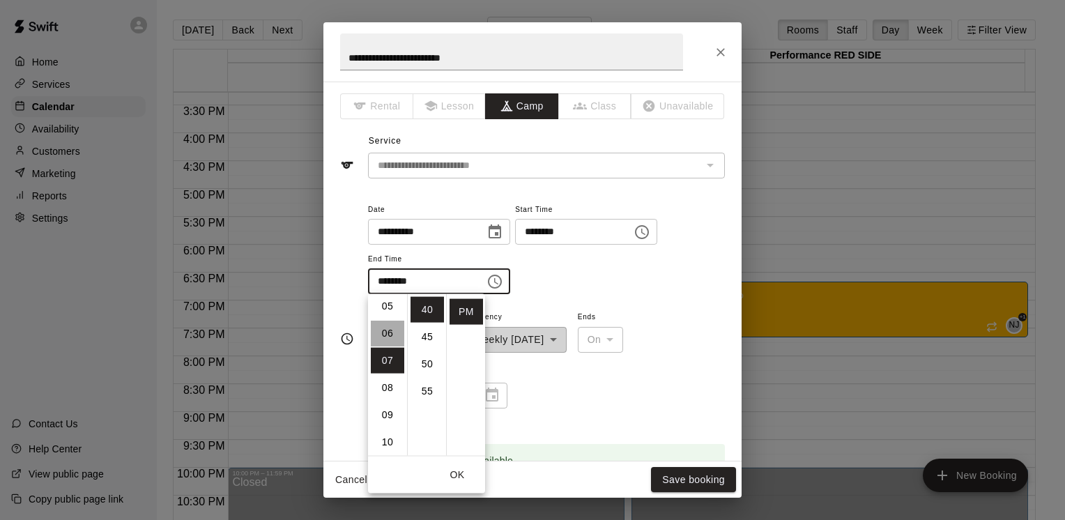
click at [389, 333] on li "06" at bounding box center [387, 333] width 33 height 26
type input "********"
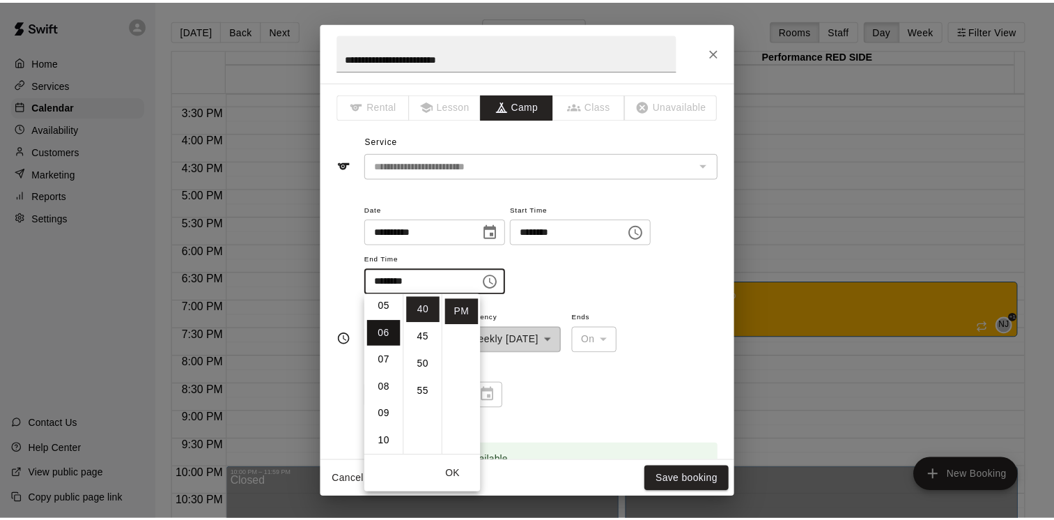
scroll to position [163, 0]
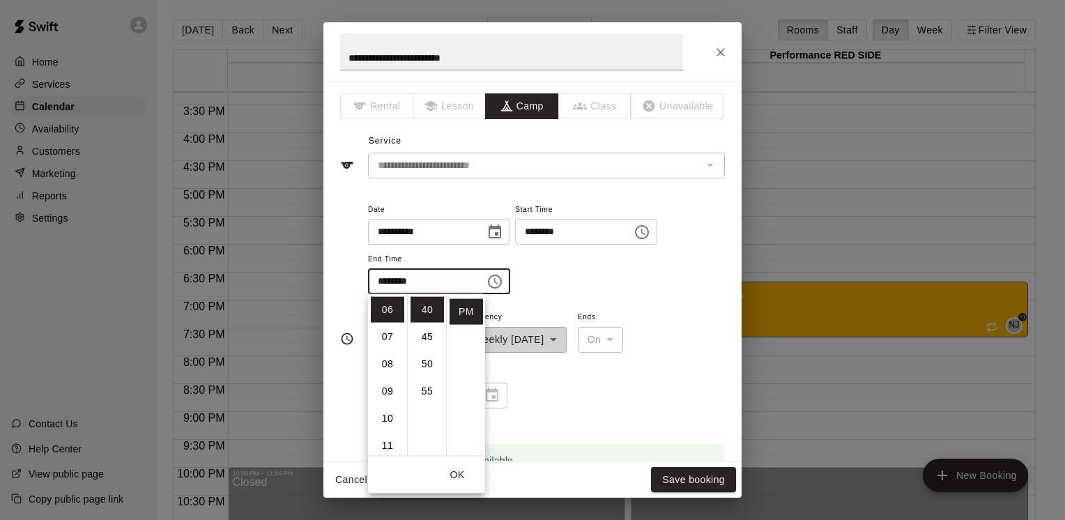
click at [670, 291] on div "**********" at bounding box center [546, 248] width 357 height 94
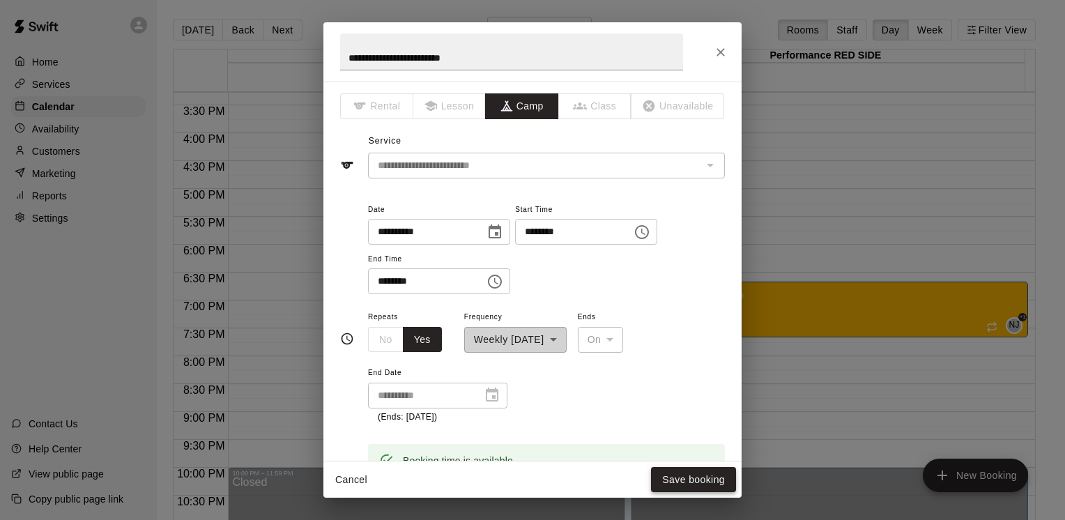
click at [690, 472] on button "Save booking" at bounding box center [693, 480] width 85 height 26
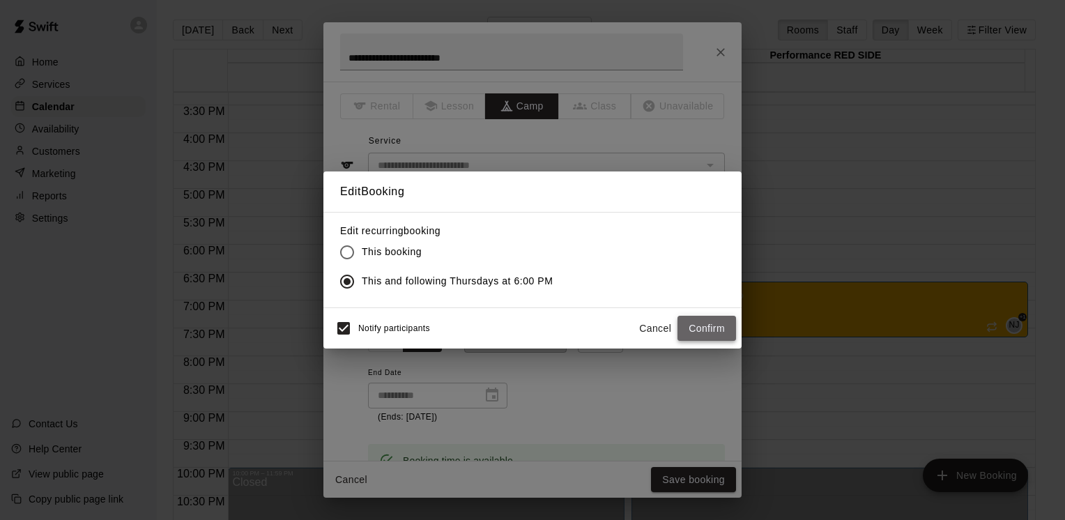
click at [709, 327] on button "Confirm" at bounding box center [706, 329] width 59 height 26
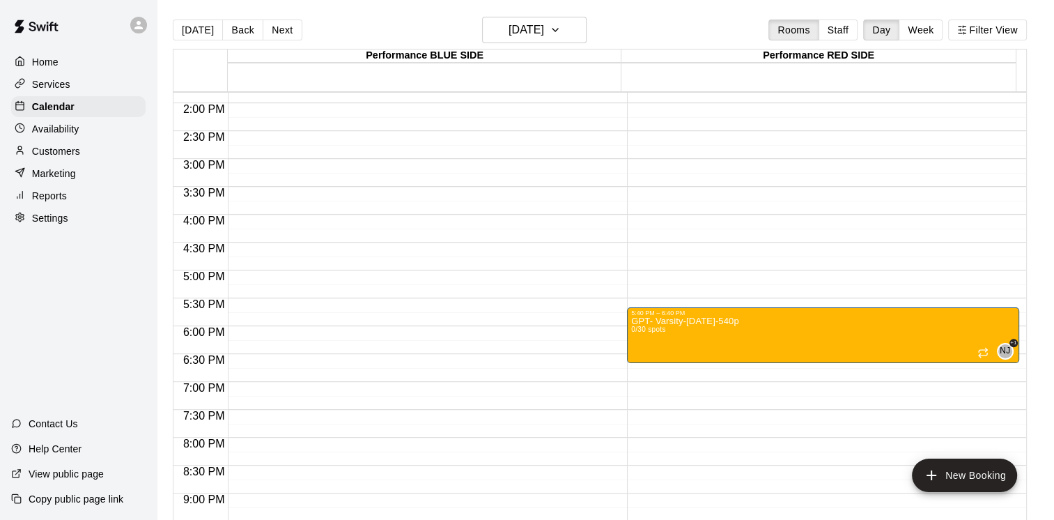
scroll to position [769, 0]
click at [60, 84] on p "Services" at bounding box center [51, 84] width 38 height 14
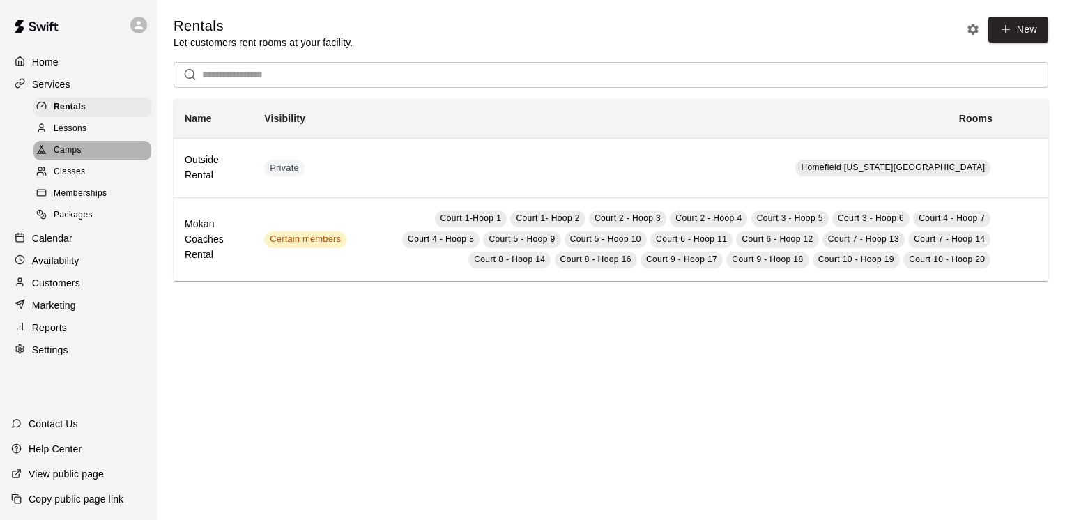
click at [67, 157] on span "Camps" at bounding box center [68, 151] width 28 height 14
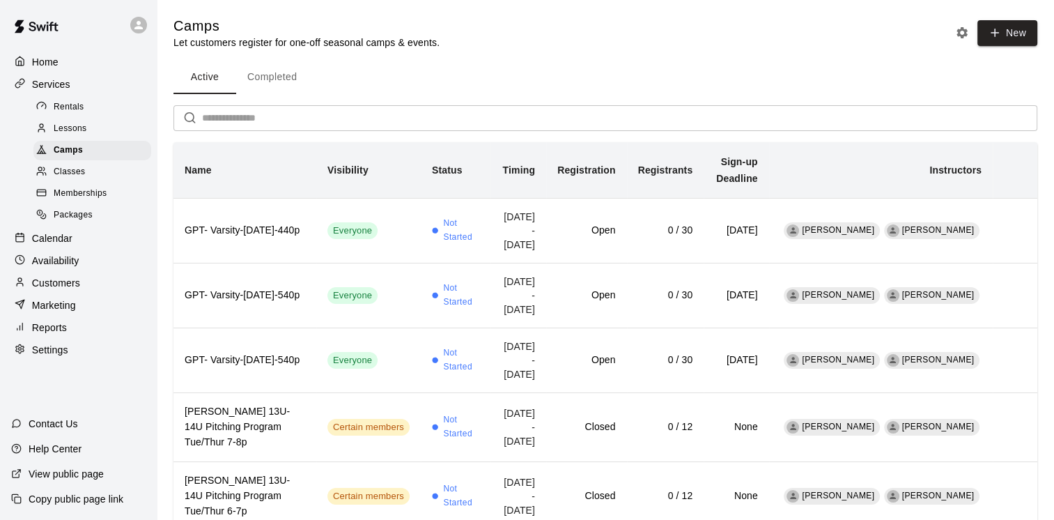
click at [262, 121] on input "text" at bounding box center [619, 118] width 835 height 26
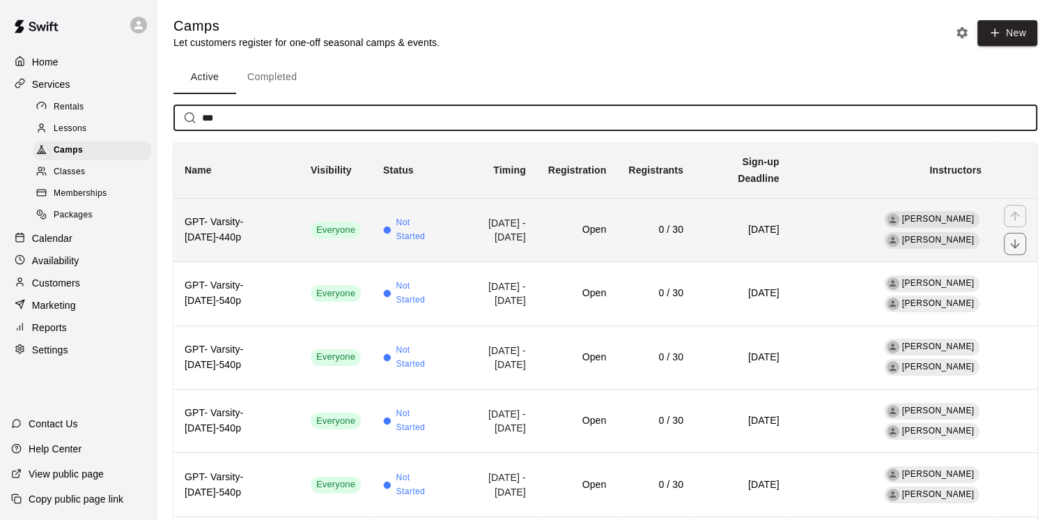
type input "***"
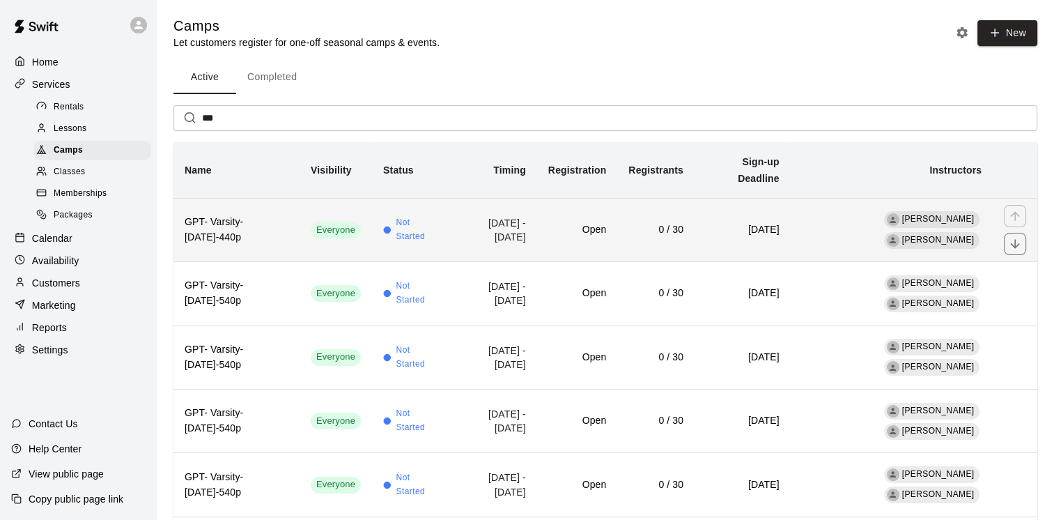
click at [278, 224] on th "GPT- Varsity-[DATE]-440p" at bounding box center [236, 229] width 126 height 63
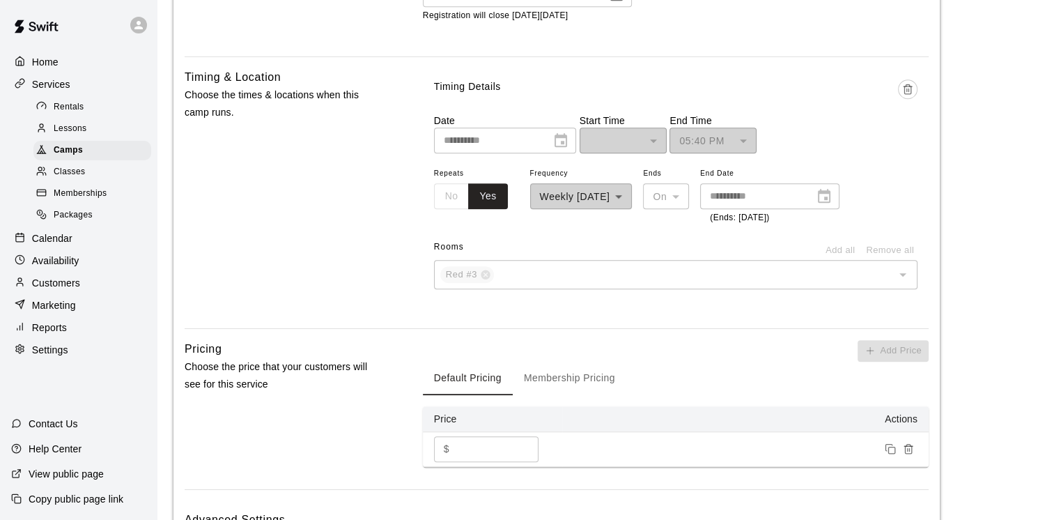
scroll to position [908, 0]
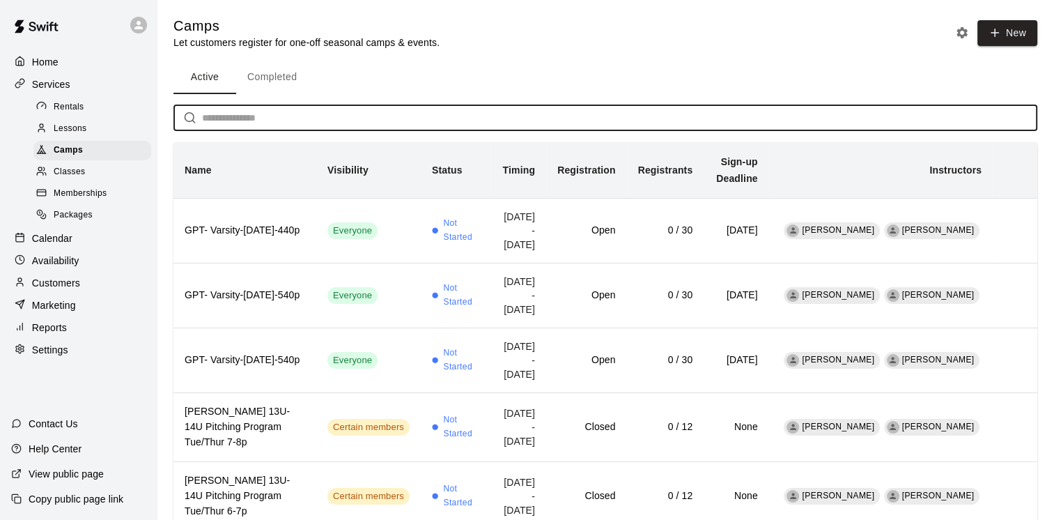
click at [226, 121] on input "text" at bounding box center [619, 118] width 835 height 26
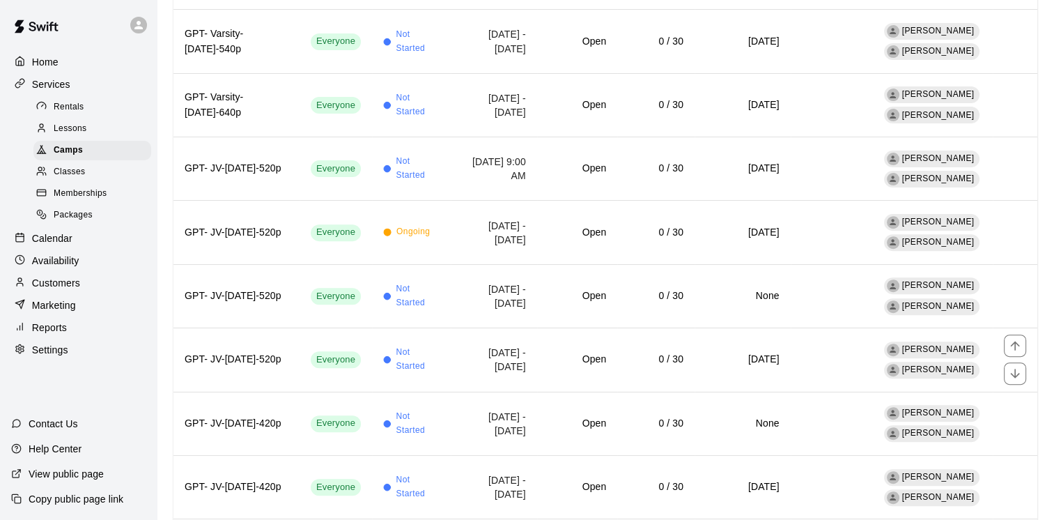
scroll to position [589, 0]
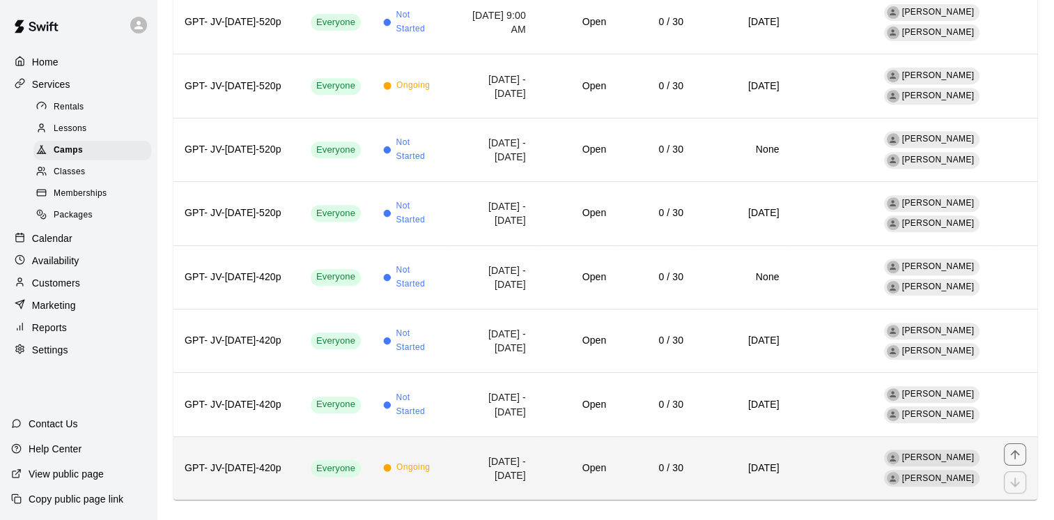
type input "***"
click at [263, 460] on h6 "GPT- JV-[DATE]-420p" at bounding box center [237, 467] width 104 height 15
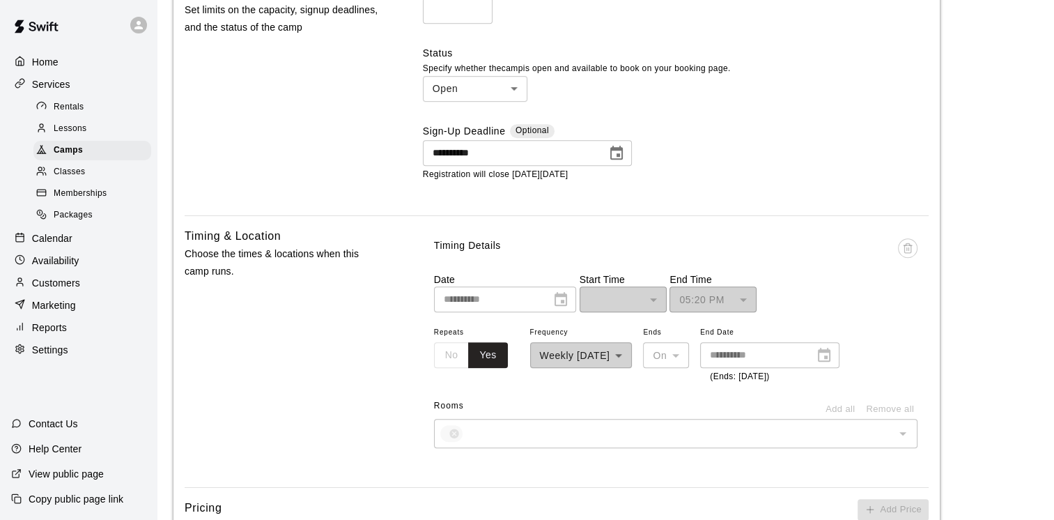
scroll to position [768, 0]
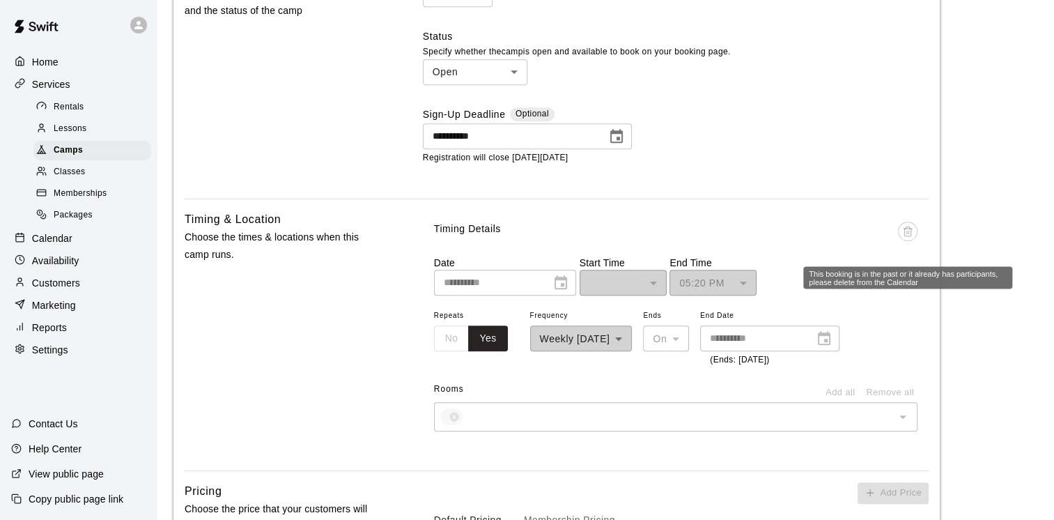
click at [906, 235] on span "This booking is in the past or it already has participants, please delete from …" at bounding box center [908, 239] width 20 height 34
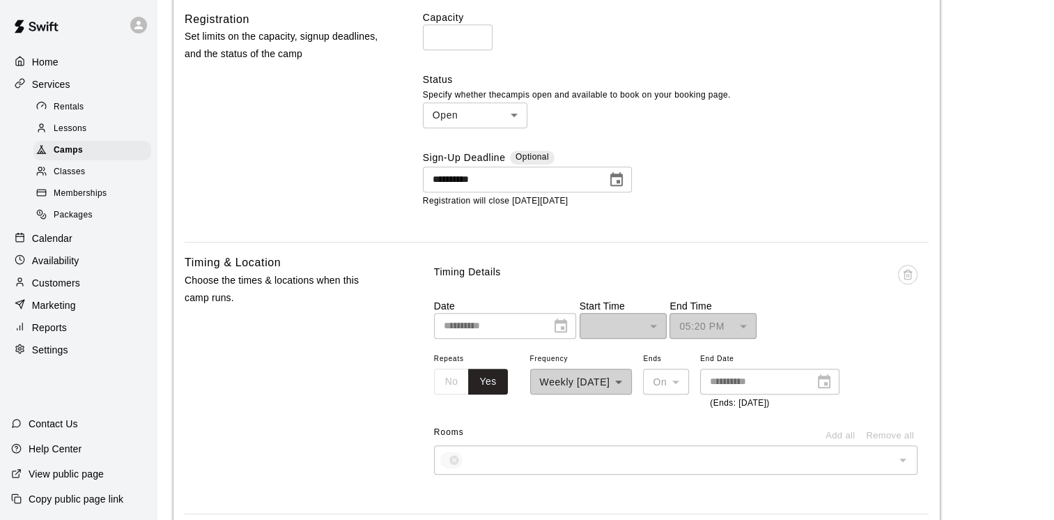
scroll to position [731, 0]
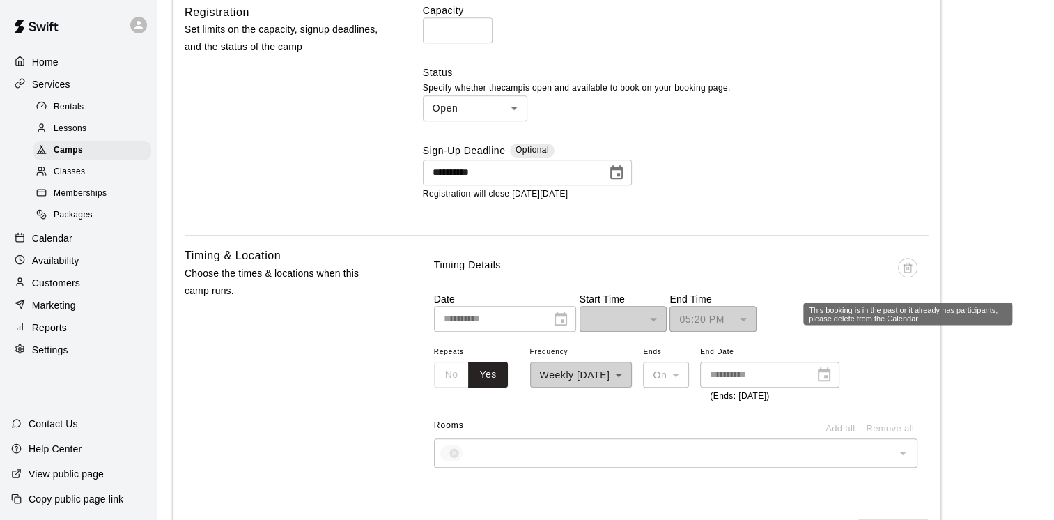
click at [910, 262] on span "This booking is in the past or it already has participants, please delete from …" at bounding box center [908, 275] width 20 height 34
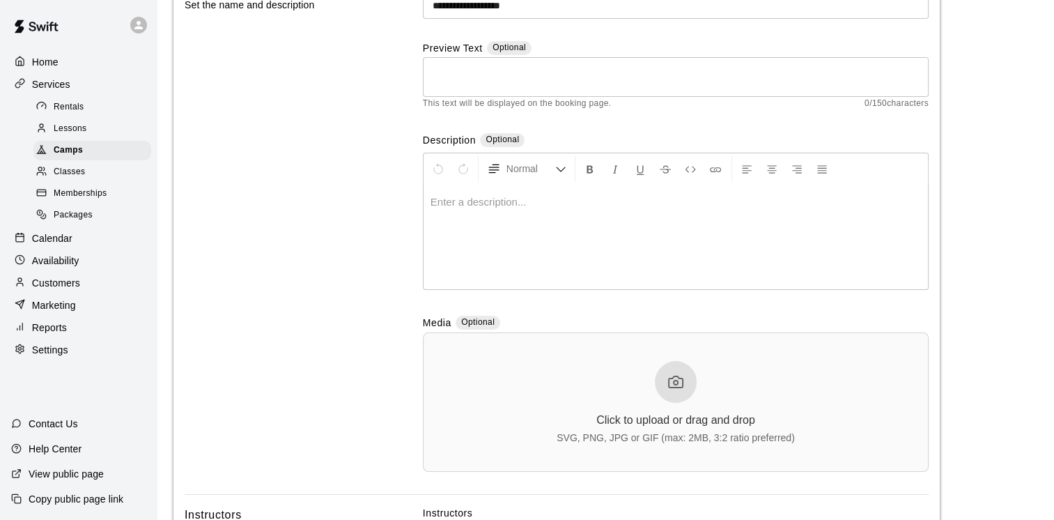
scroll to position [0, 0]
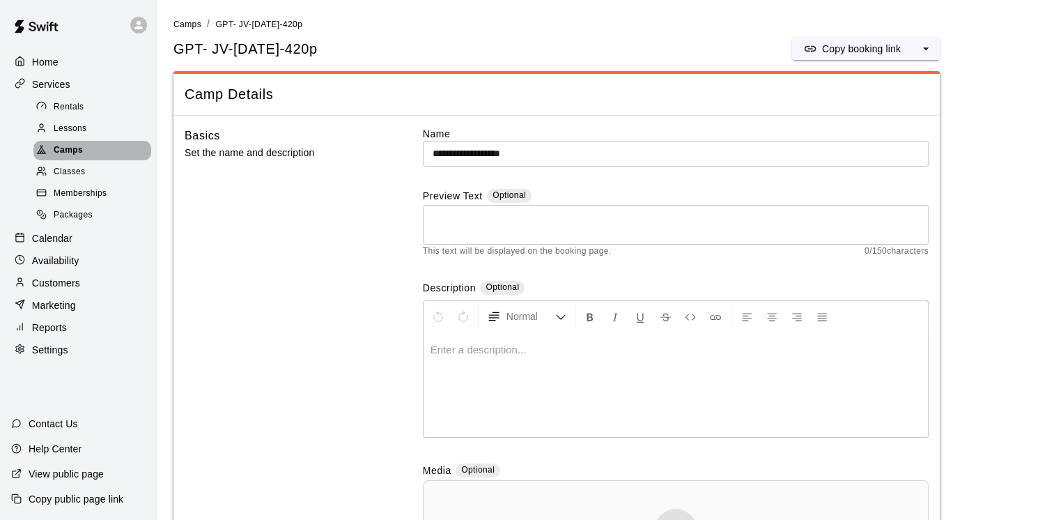
click at [71, 156] on span "Camps" at bounding box center [68, 151] width 29 height 14
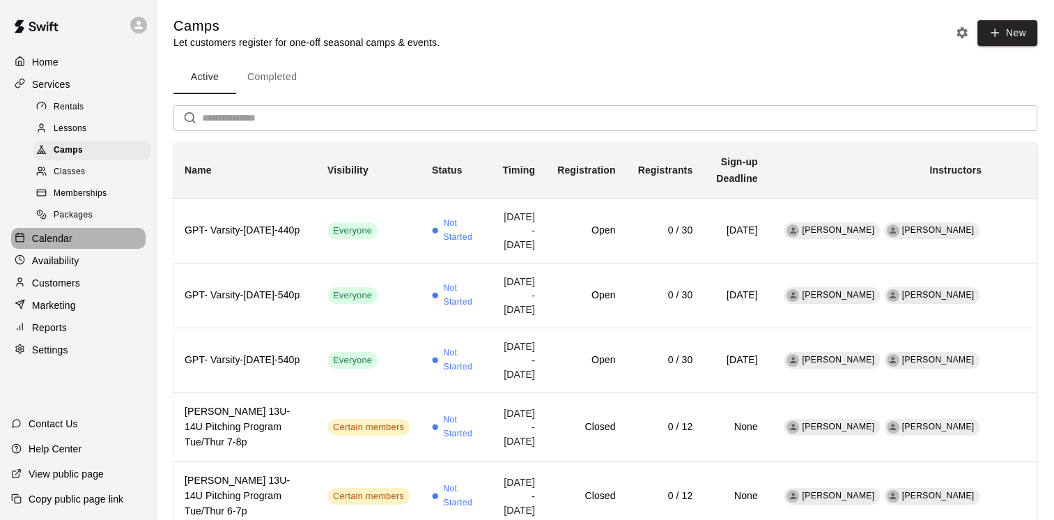
click at [61, 245] on p "Calendar" at bounding box center [52, 238] width 40 height 14
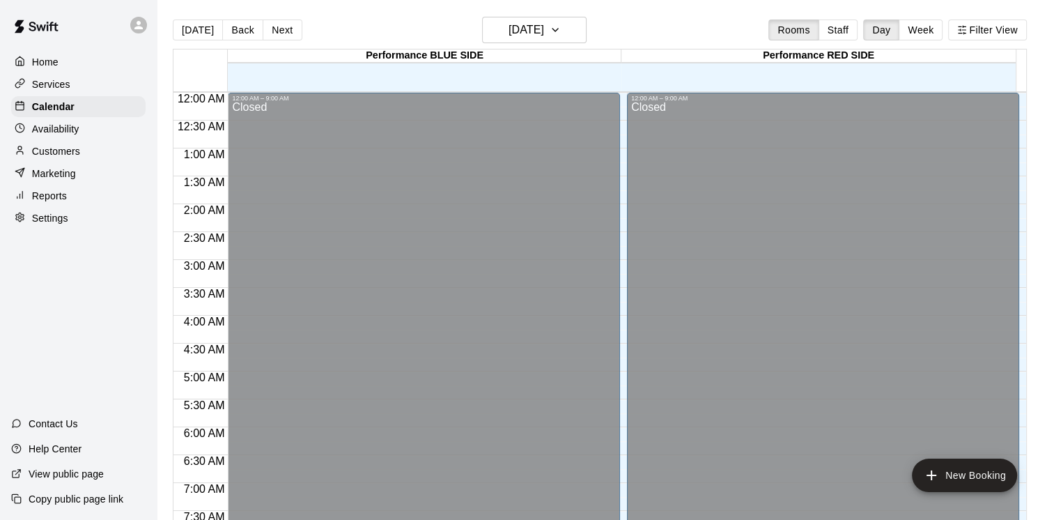
scroll to position [851, 0]
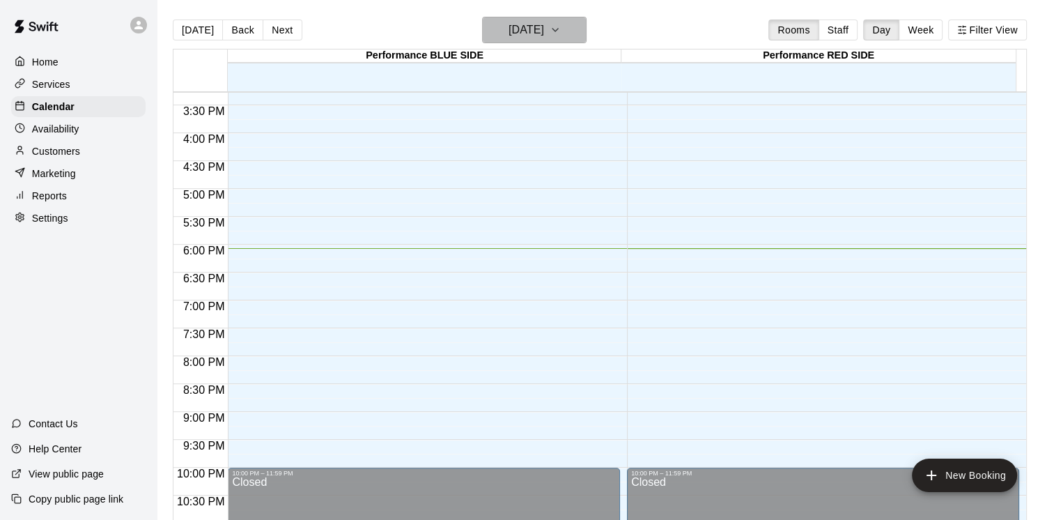
click at [561, 32] on icon "button" at bounding box center [555, 30] width 11 height 17
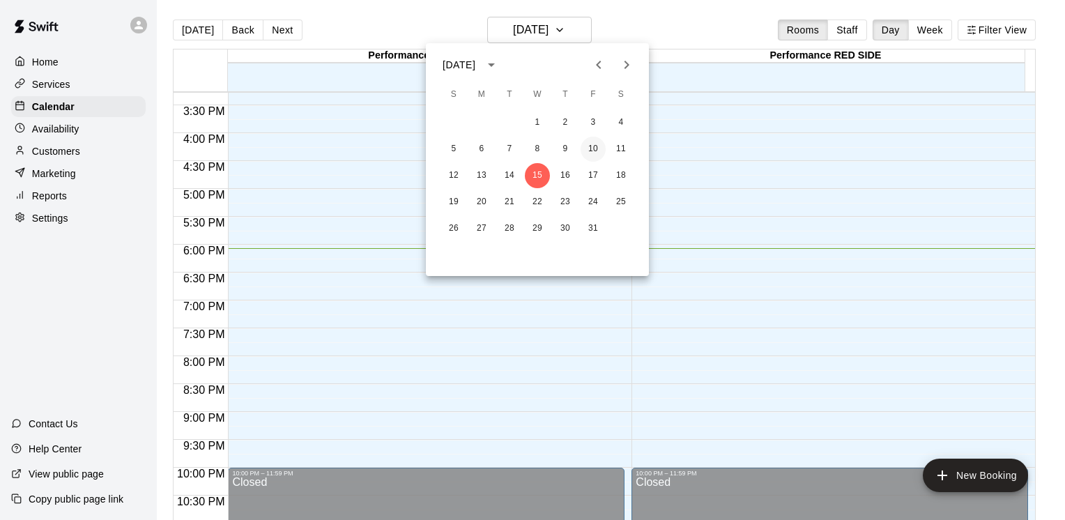
click at [594, 149] on button "10" at bounding box center [592, 149] width 25 height 25
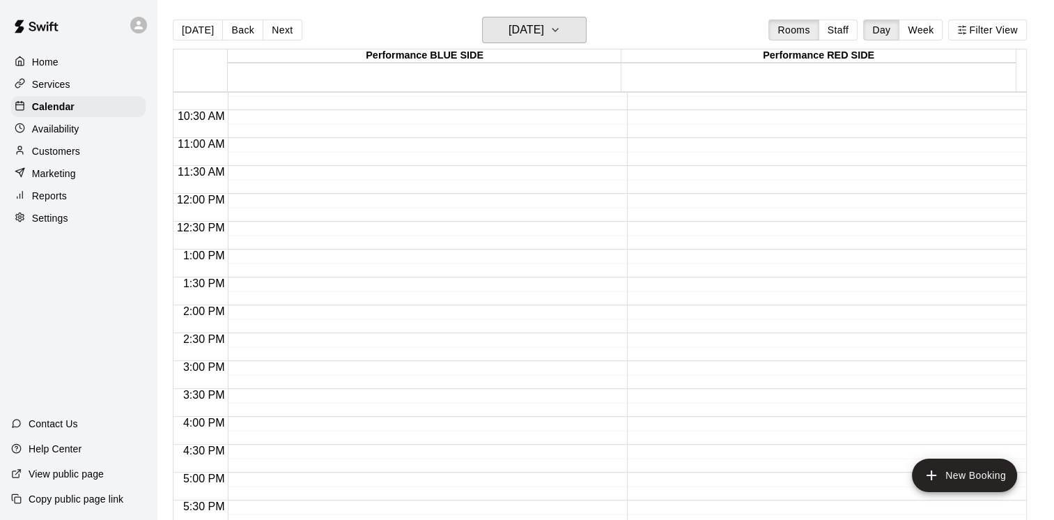
scroll to position [562, 0]
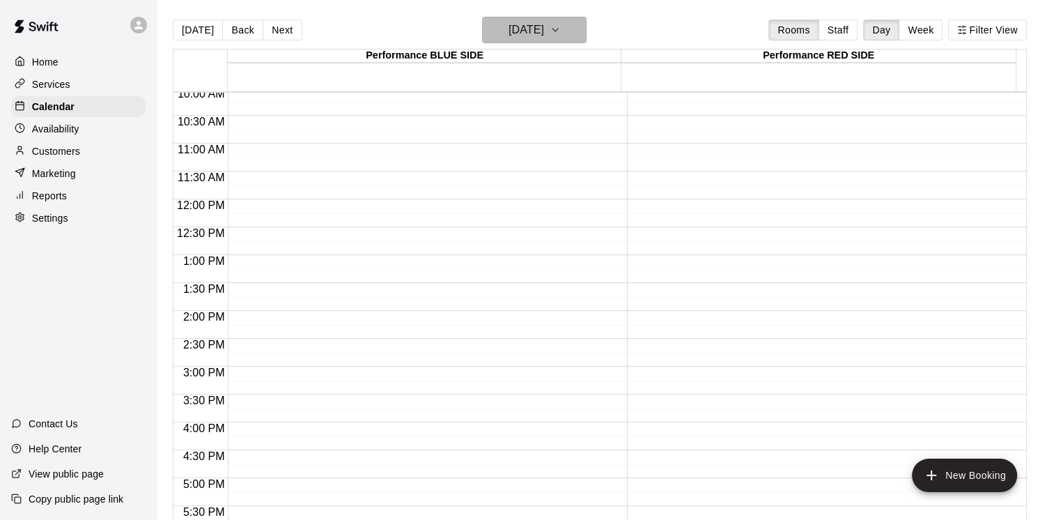
click at [561, 37] on icon "button" at bounding box center [555, 30] width 11 height 17
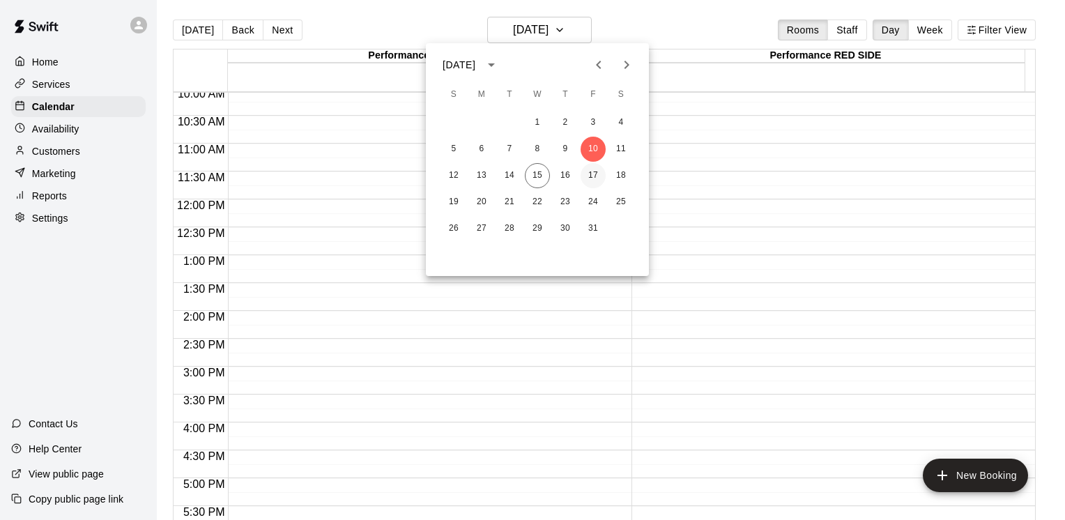
click at [596, 173] on button "17" at bounding box center [592, 175] width 25 height 25
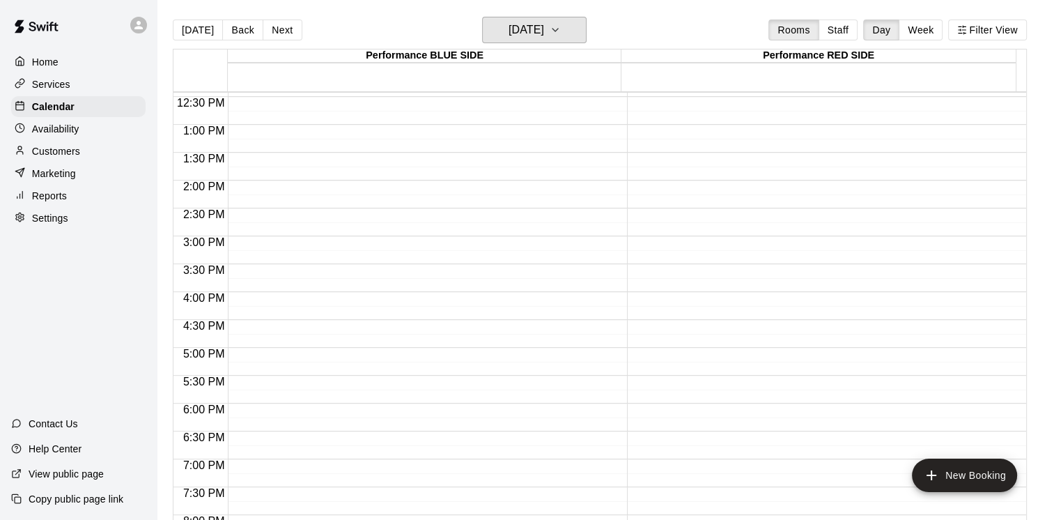
scroll to position [692, 0]
click at [75, 93] on div "Services" at bounding box center [78, 84] width 134 height 21
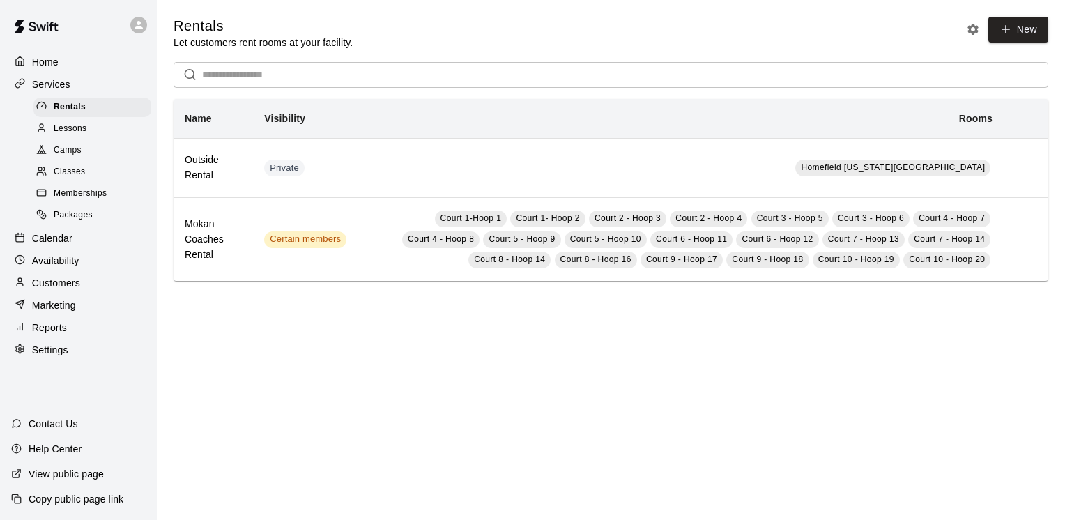
click at [84, 150] on div "Camps" at bounding box center [92, 151] width 118 height 20
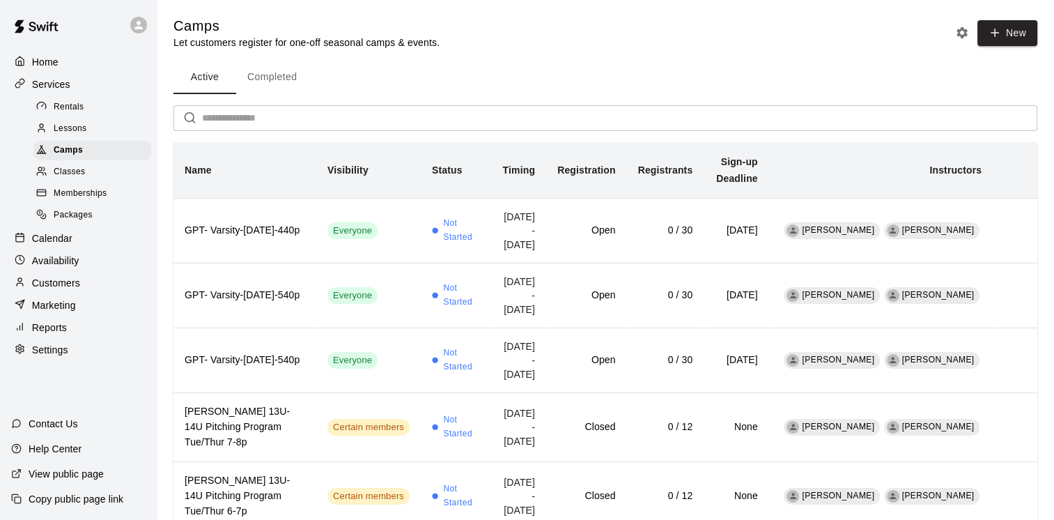
click at [325, 126] on input "text" at bounding box center [619, 118] width 835 height 26
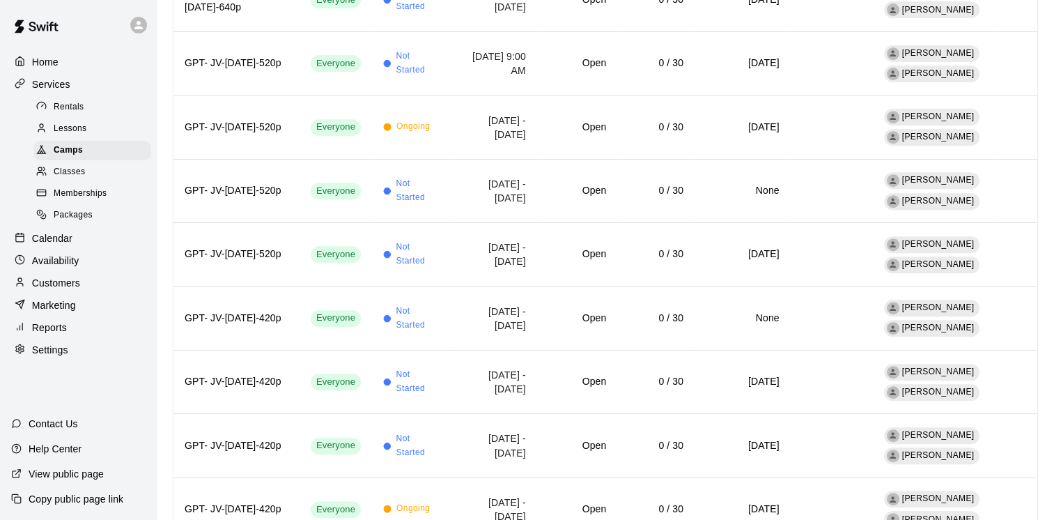
scroll to position [589, 0]
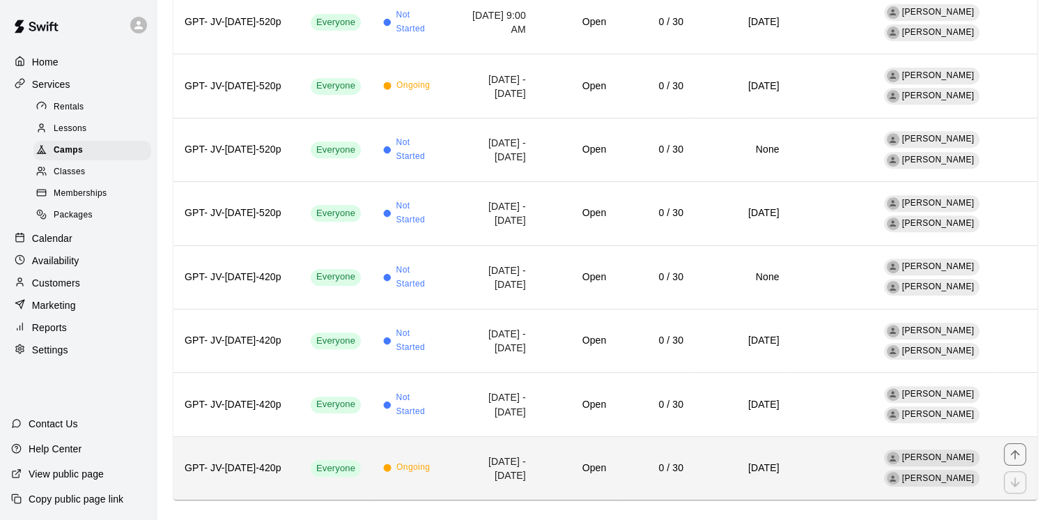
type input "***"
click at [517, 451] on td "[DATE] - [DATE]" at bounding box center [494, 467] width 86 height 63
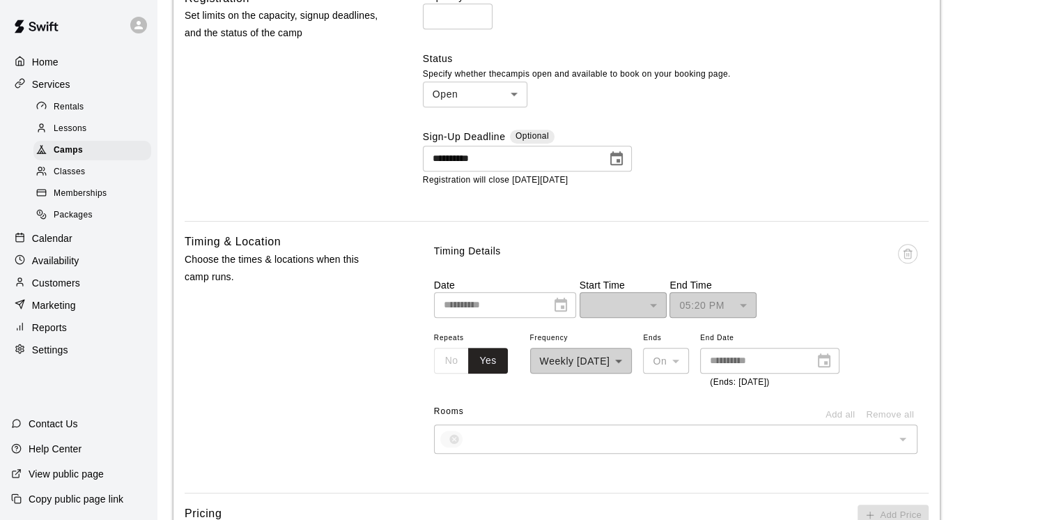
scroll to position [738, 0]
